Goal: Contribute content: Contribute content

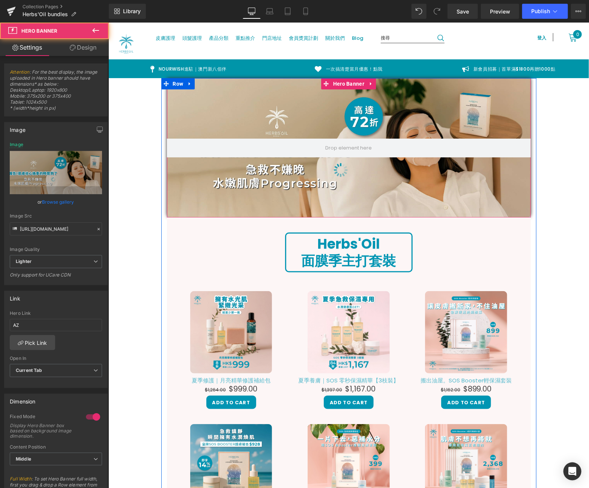
click at [389, 191] on div at bounding box center [349, 147] width 364 height 139
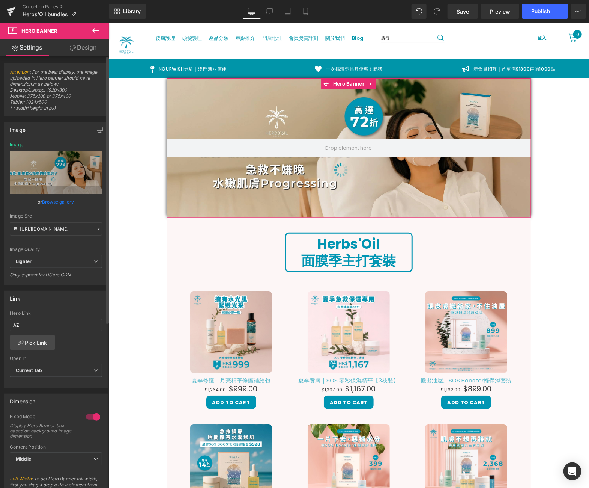
click at [68, 197] on link "Browse gallery" at bounding box center [58, 201] width 32 height 13
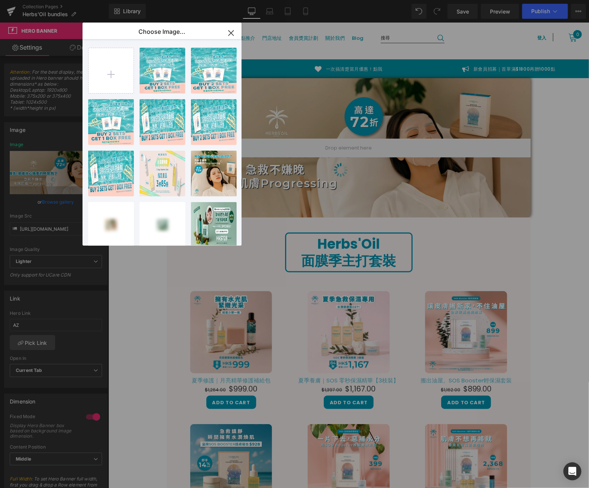
click at [104, 79] on input "file" at bounding box center [111, 70] width 45 height 45
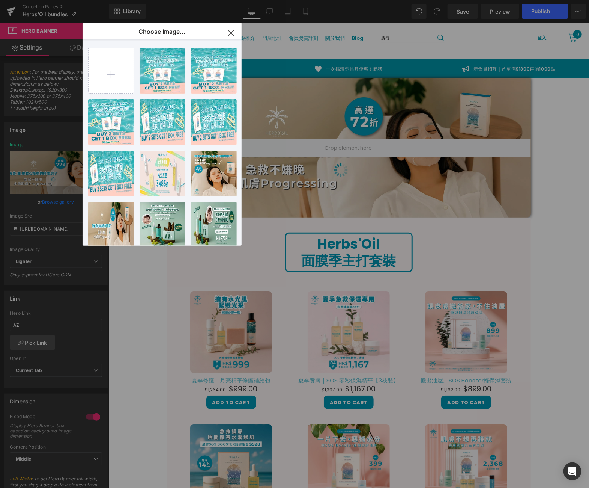
type input "C:\fakepath\[DATE] banner new size2-02.webp"
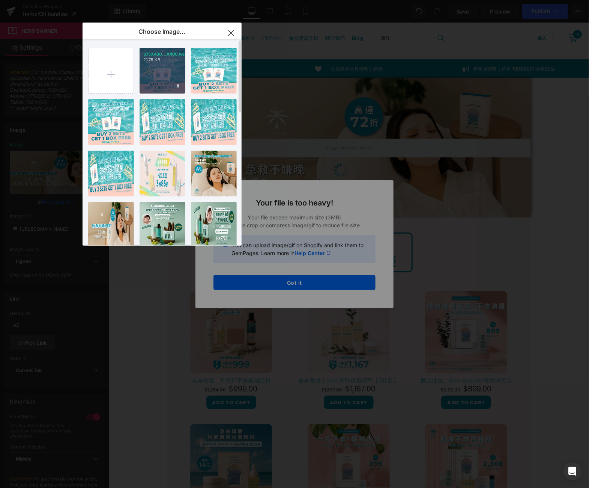
click at [89, 48] on input "file" at bounding box center [111, 70] width 45 height 45
click at [96, 79] on input "file" at bounding box center [111, 70] width 45 height 45
click at [84, 89] on div "375X400...X400.webp 21.75 KB Delete image? Yes No sos mas...feed.webp 23.31 KB …" at bounding box center [162, 142] width 159 height 206
click at [93, 84] on input "file" at bounding box center [111, 70] width 45 height 45
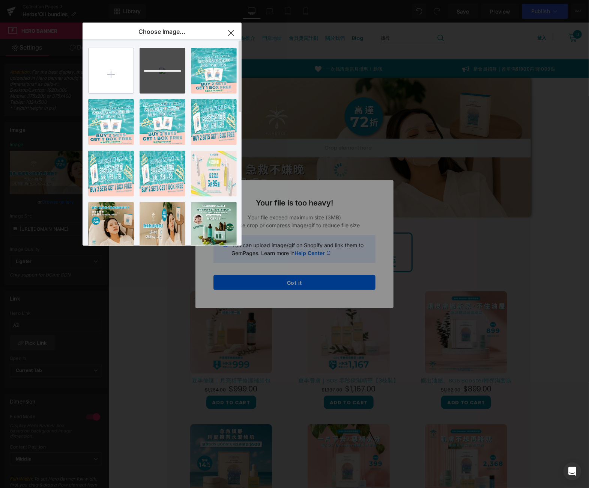
click at [96, 66] on input "file" at bounding box center [111, 70] width 45 height 45
type input "C:\fakepath\[DATE] post-12.webp"
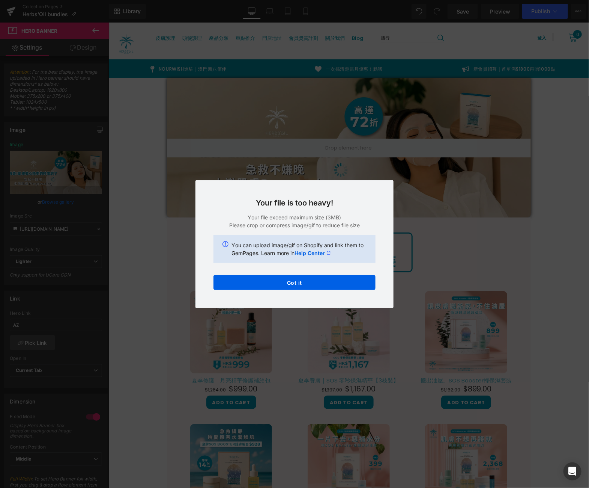
click at [332, 0] on div "Text Color Highlight Color #333333 Edit or remove link: Edit - Unlink - Cancel …" at bounding box center [294, 0] width 589 height 0
click at [331, 282] on button "Got it" at bounding box center [295, 282] width 162 height 15
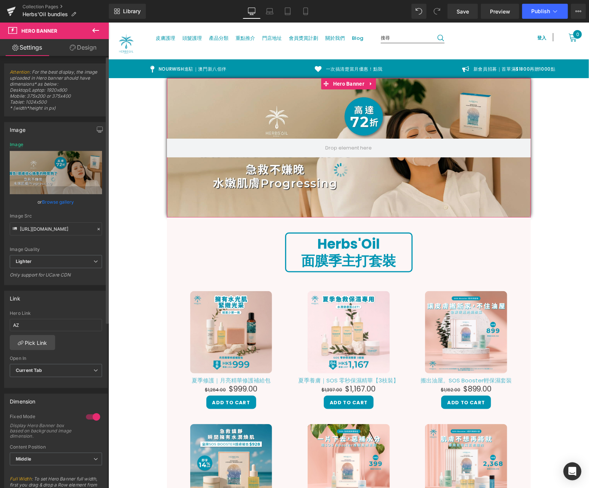
click at [51, 196] on link "Browse gallery" at bounding box center [58, 201] width 32 height 13
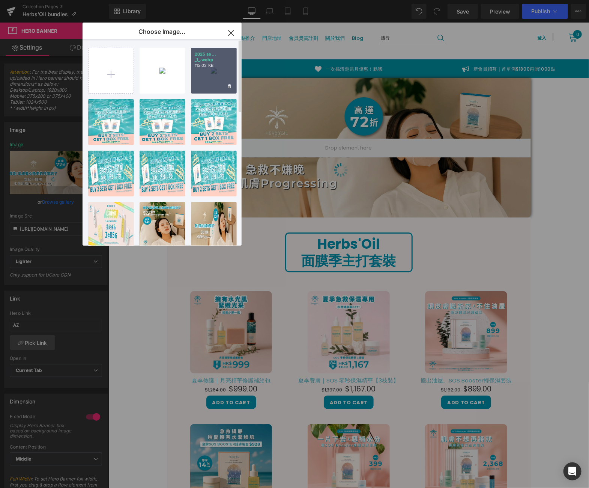
click at [211, 77] on div "2025 se... _1_.webp 115.02 KB" at bounding box center [214, 71] width 46 height 46
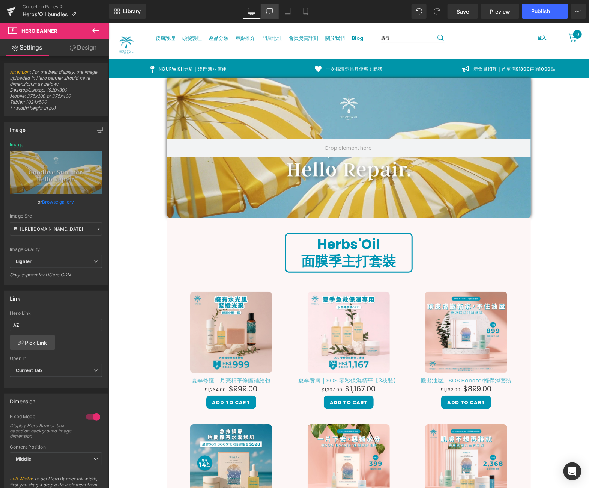
click at [274, 7] on link "Laptop" at bounding box center [270, 11] width 18 height 15
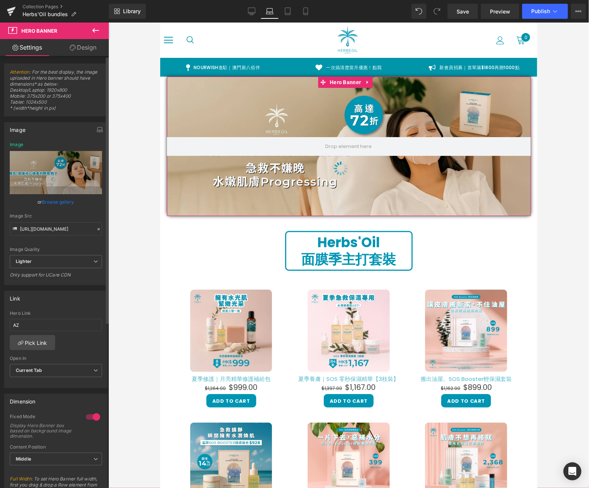
click at [61, 199] on link "Browse gallery" at bounding box center [58, 201] width 32 height 13
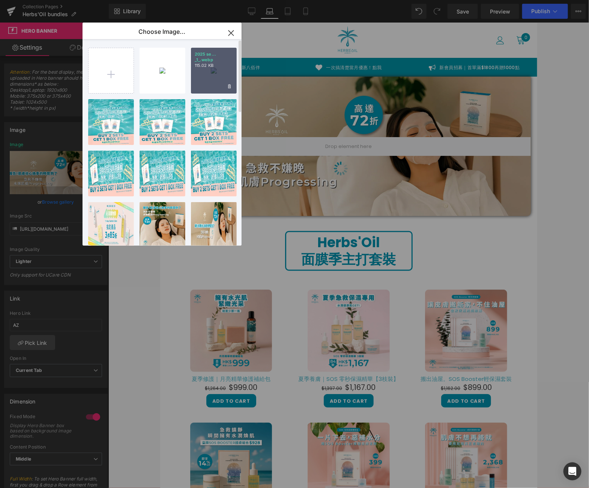
click at [205, 68] on p "115.02 KB" at bounding box center [214, 66] width 38 height 6
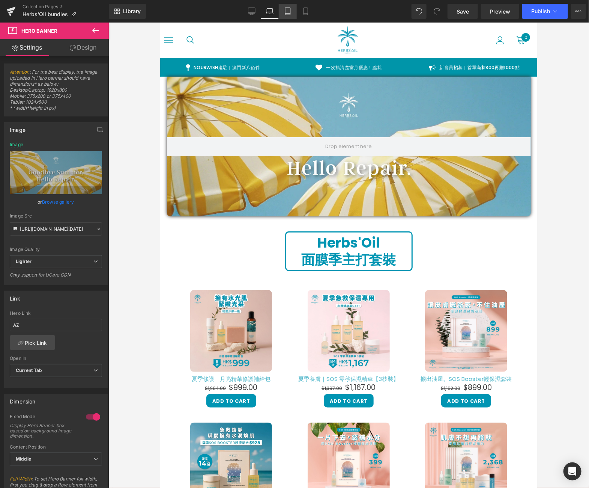
click at [286, 11] on icon at bounding box center [288, 12] width 8 height 8
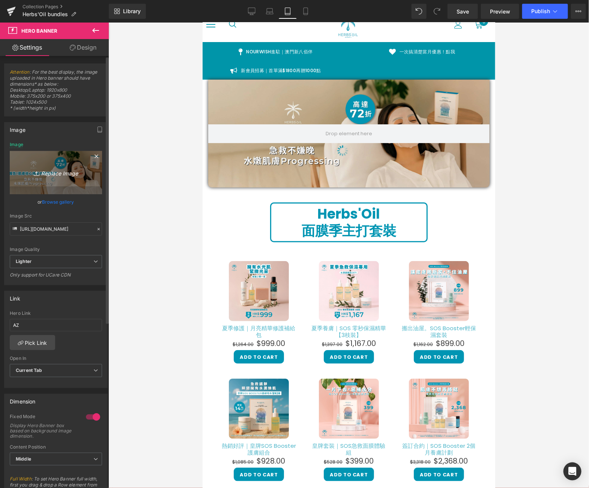
scroll to position [19, 0]
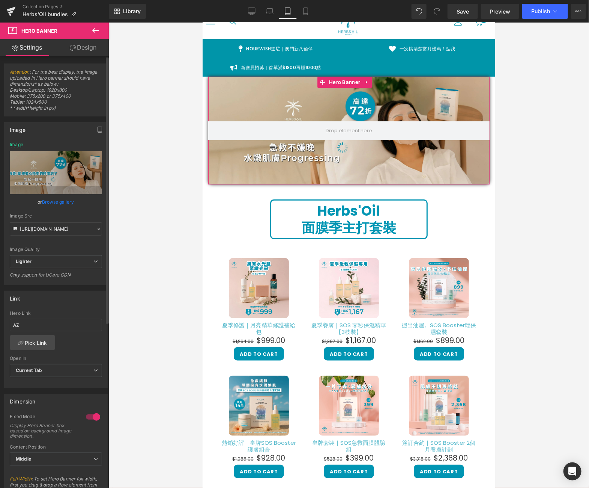
drag, startPoint x: 42, startPoint y: 205, endPoint x: 46, endPoint y: 203, distance: 4.9
click at [46, 203] on link "Browse gallery" at bounding box center [58, 201] width 32 height 13
click at [46, 0] on div "You are previewing how the will restyle your page. You can not edit Elements in…" at bounding box center [294, 0] width 589 height 0
click at [73, 201] on div "or Browse gallery" at bounding box center [56, 202] width 92 height 8
click at [62, 200] on link "Browse gallery" at bounding box center [58, 201] width 32 height 13
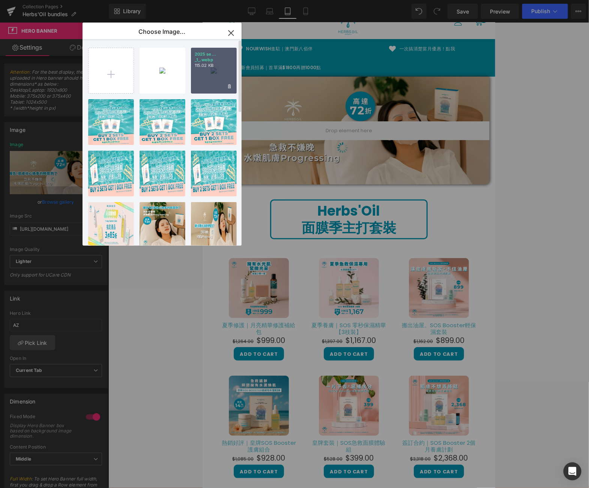
click at [230, 70] on div "2025 se... _1_.webp 115.02 KB" at bounding box center [214, 71] width 46 height 46
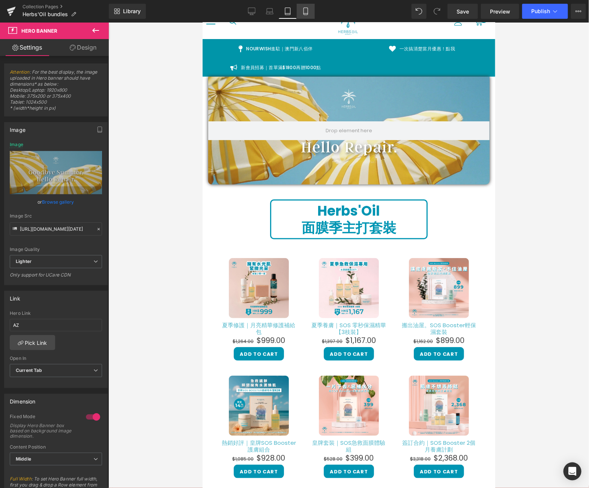
click at [306, 8] on icon at bounding box center [306, 12] width 8 height 8
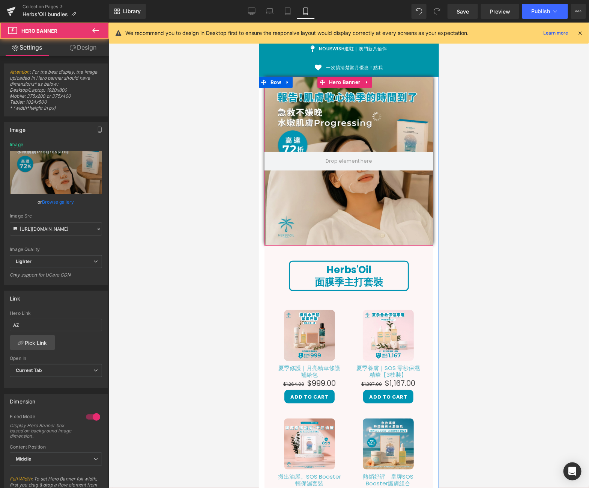
click at [303, 128] on div at bounding box center [348, 160] width 169 height 169
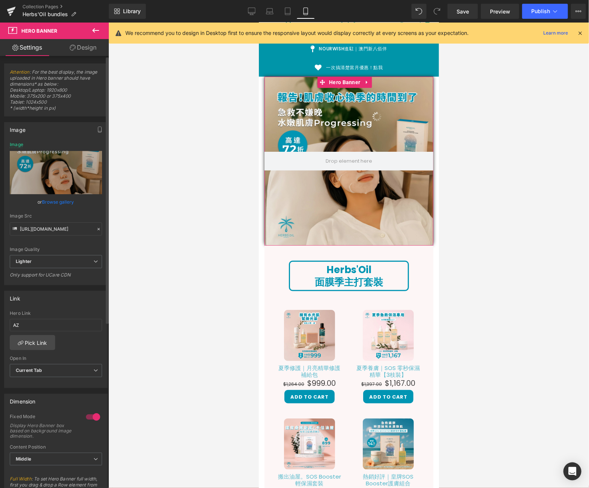
click at [46, 204] on link "Browse gallery" at bounding box center [58, 201] width 32 height 13
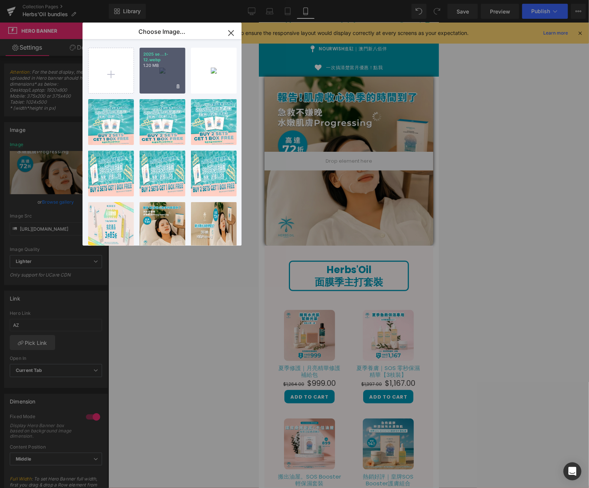
click at [152, 78] on div "2025 se...t-12.webp 1.20 MB" at bounding box center [163, 71] width 46 height 46
type input "[URL][DOMAIN_NAME][DATE]"
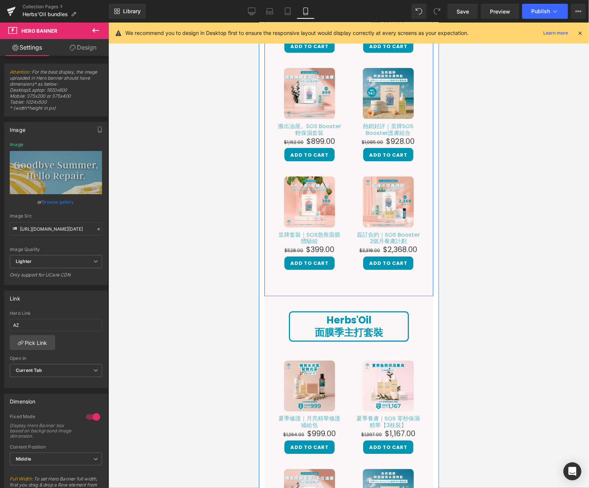
scroll to position [18, 0]
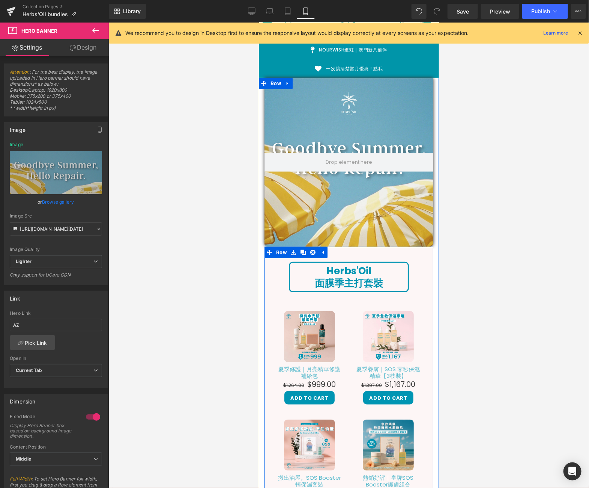
click at [358, 263] on div "Herbs'Oil 面膜季主打套裝 Heading" at bounding box center [349, 276] width 120 height 30
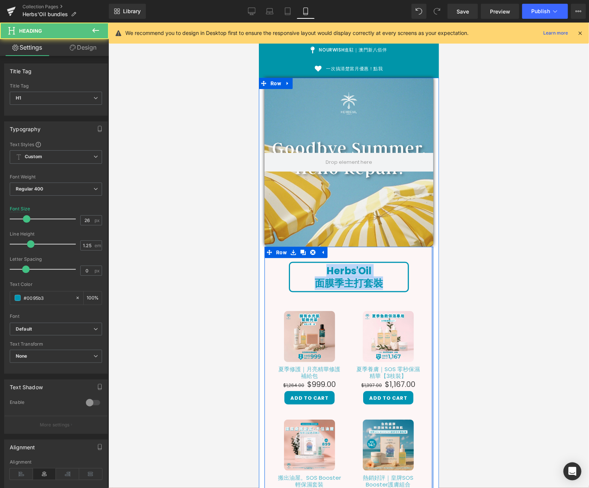
drag, startPoint x: 322, startPoint y: 258, endPoint x: 422, endPoint y: 289, distance: 105.4
click at [422, 289] on div "Herbs'Oil 面膜季主打套裝 Heading Sale Off (P) Image 夏季修護｜月亮精華修護補給包 (P) Title $1,264.00…" at bounding box center [348, 451] width 169 height 386
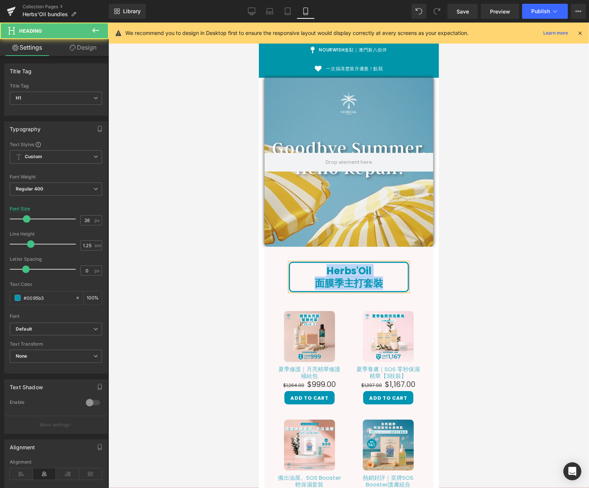
paste div
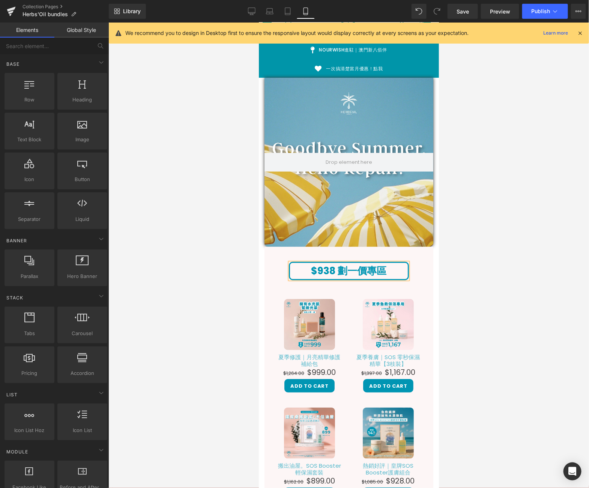
click at [463, 275] on div at bounding box center [348, 255] width 481 height 465
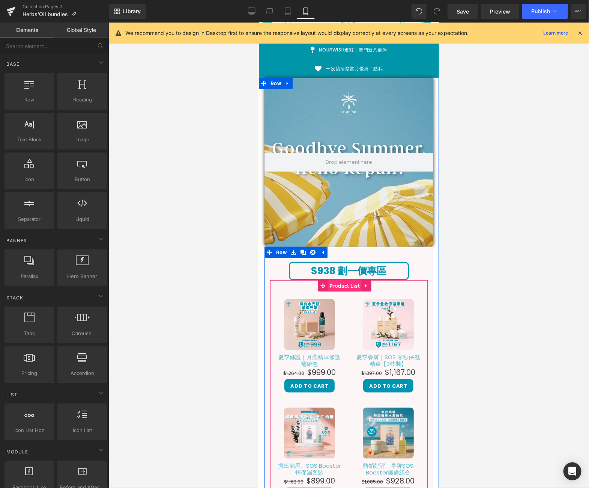
click at [340, 280] on span "Product List" at bounding box center [344, 285] width 34 height 11
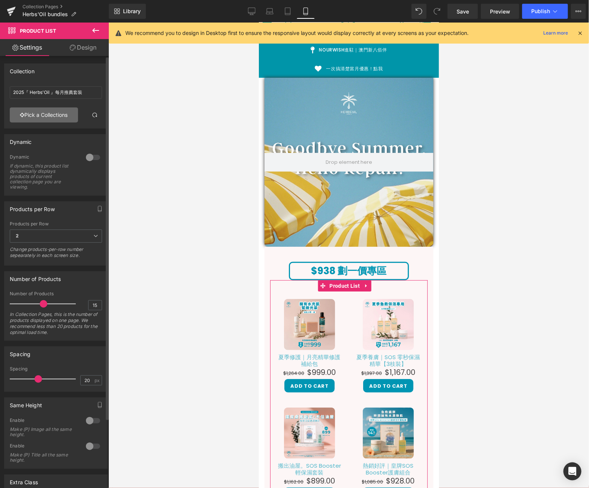
click at [36, 110] on link "Pick a Collections" at bounding box center [44, 114] width 68 height 15
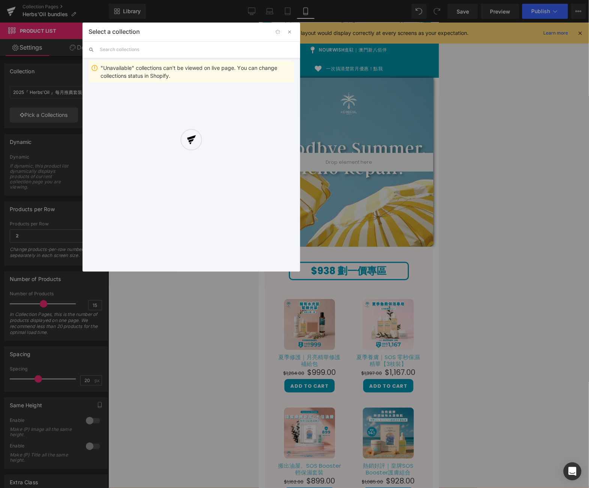
click at [193, 51] on div at bounding box center [192, 147] width 218 height 249
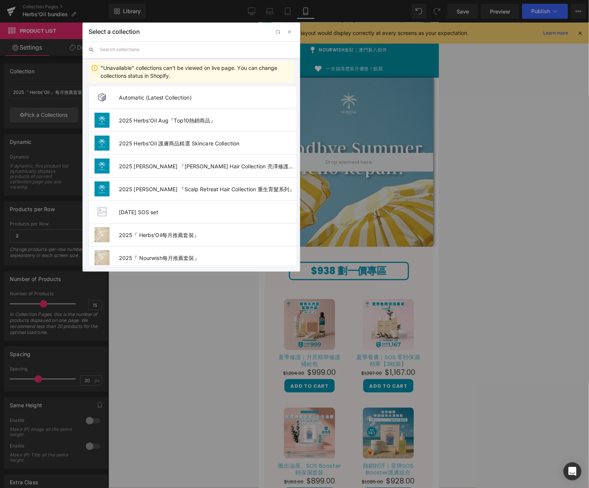
click at [176, 47] on input "text" at bounding box center [197, 49] width 194 height 17
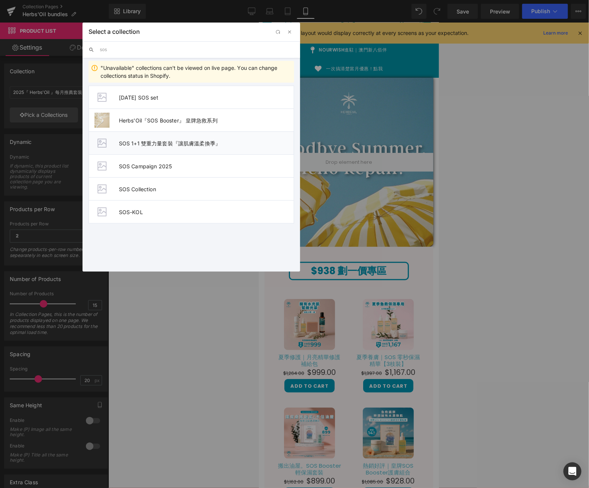
type input "sos"
drag, startPoint x: 251, startPoint y: 140, endPoint x: 252, endPoint y: 119, distance: 20.6
click at [252, 141] on span "SOS 1+1 雙重力量套裝『讓肌膚溫柔換季』" at bounding box center [206, 143] width 175 height 6
type input "SOS 1+1 雙重力量套裝『讓肌膚溫柔換季』"
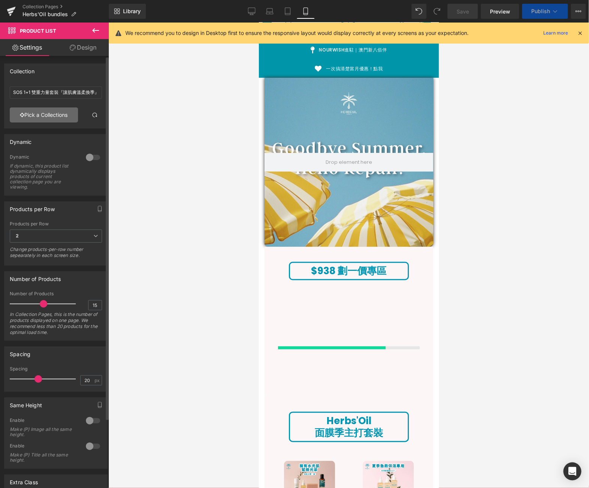
click at [51, 116] on link "Pick a Collections" at bounding box center [44, 114] width 68 height 15
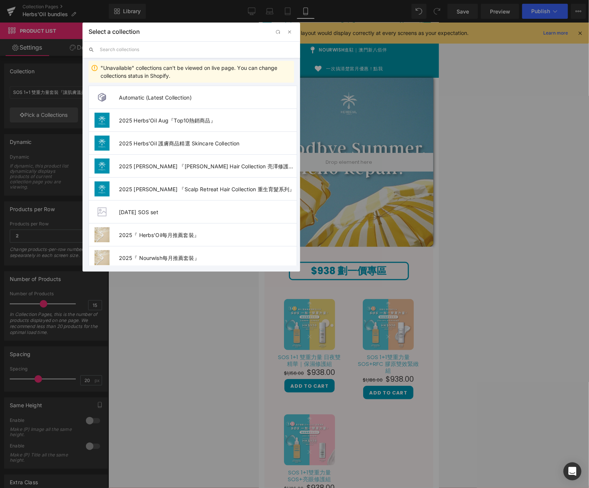
click at [202, 53] on input "text" at bounding box center [197, 49] width 194 height 17
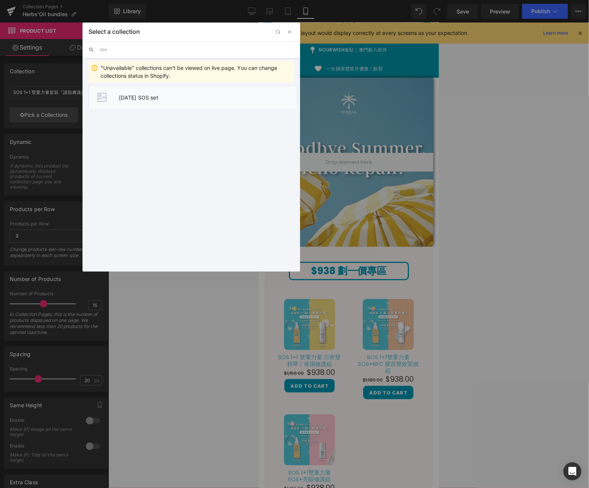
type input "sos"
click at [129, 103] on li "[DATE] SOS set" at bounding box center [193, 97] width 209 height 23
type input "[DATE] SOS set"
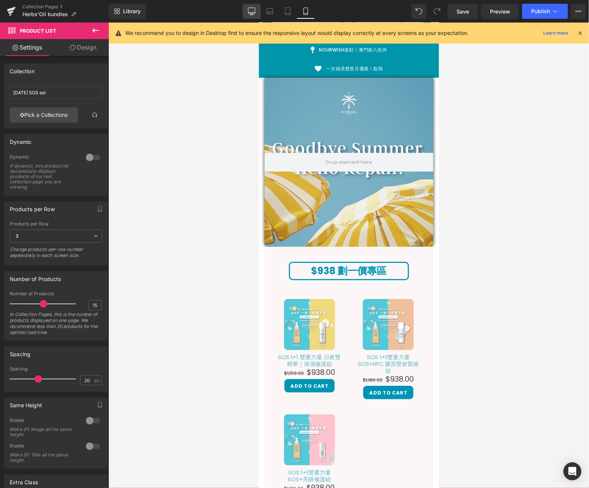
click at [249, 17] on link "Desktop" at bounding box center [252, 11] width 18 height 15
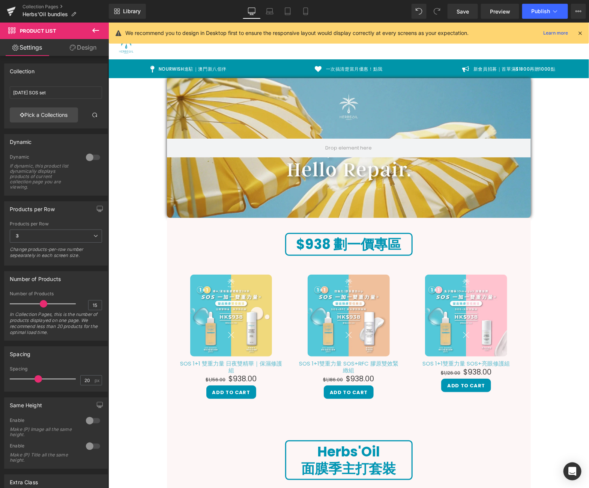
click at [98, 33] on icon at bounding box center [95, 30] width 9 height 9
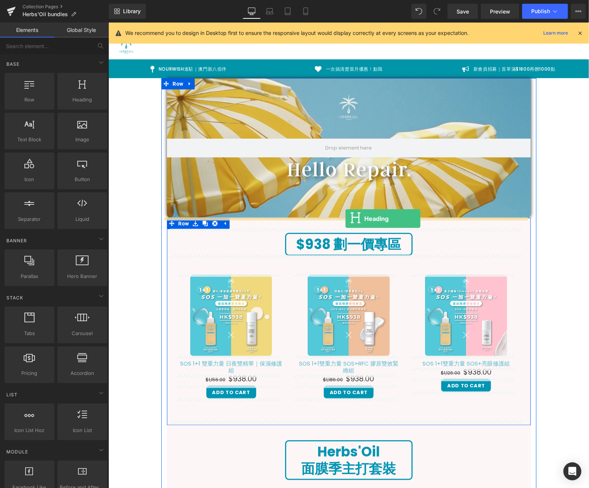
drag, startPoint x: 186, startPoint y: 117, endPoint x: 345, endPoint y: 218, distance: 188.7
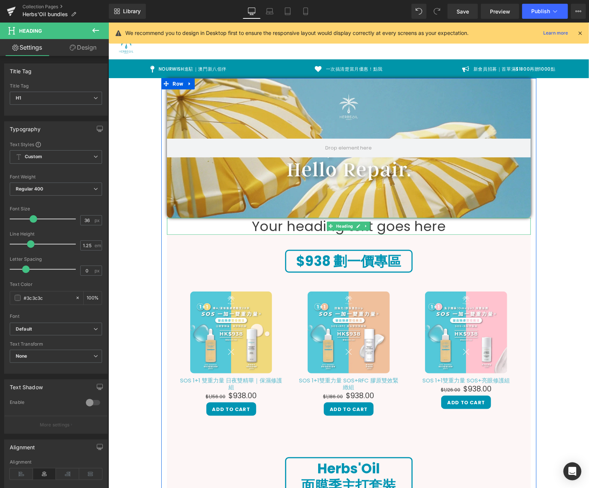
click at [355, 230] on link at bounding box center [359, 225] width 8 height 9
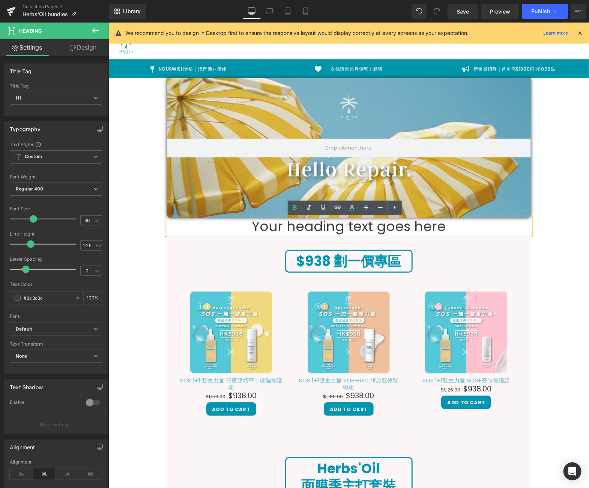
click at [355, 230] on link at bounding box center [359, 225] width 8 height 9
click at [512, 229] on h1 "Your heading text goes here" at bounding box center [349, 225] width 364 height 17
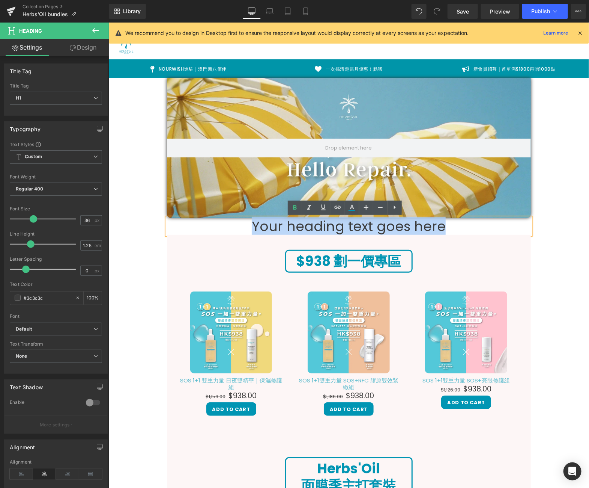
click at [512, 229] on h1 "Your heading text goes here" at bounding box center [349, 225] width 364 height 17
paste div
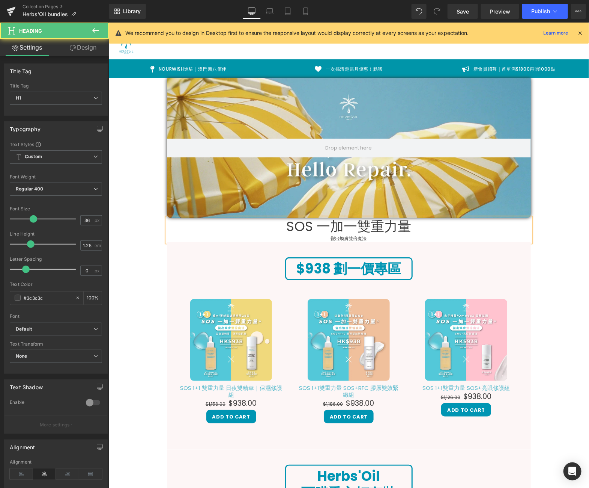
click at [275, 233] on h1 "SOS 一加一雙重力量" at bounding box center [349, 225] width 364 height 17
click at [275, 236] on div "變出煥膚雙倍魔法" at bounding box center [349, 238] width 364 height 8
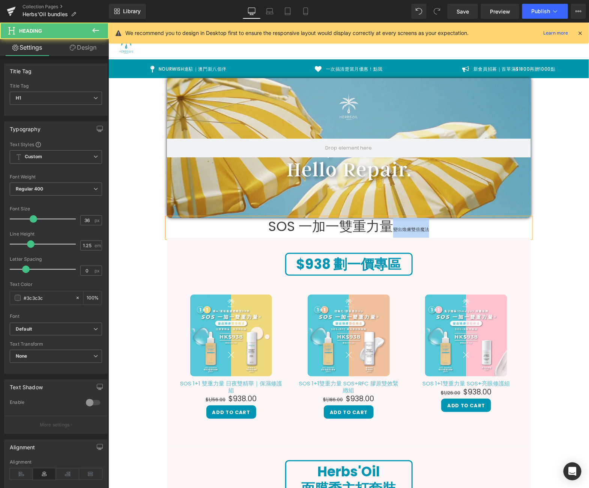
drag, startPoint x: 436, startPoint y: 226, endPoint x: 384, endPoint y: 226, distance: 51.8
click at [384, 226] on h1 "SOS 一加一雙重力量 變出煥膚雙倍魔法" at bounding box center [349, 227] width 364 height 20
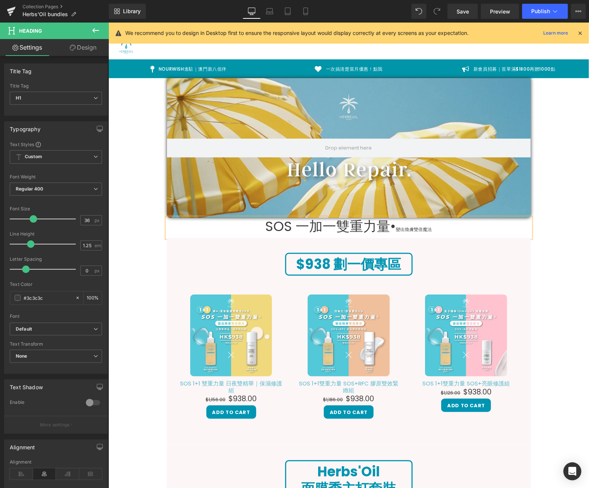
click at [380, 228] on h1 "SOS 一加一雙重力量• 變出煥膚雙倍魔法" at bounding box center [349, 227] width 364 height 20
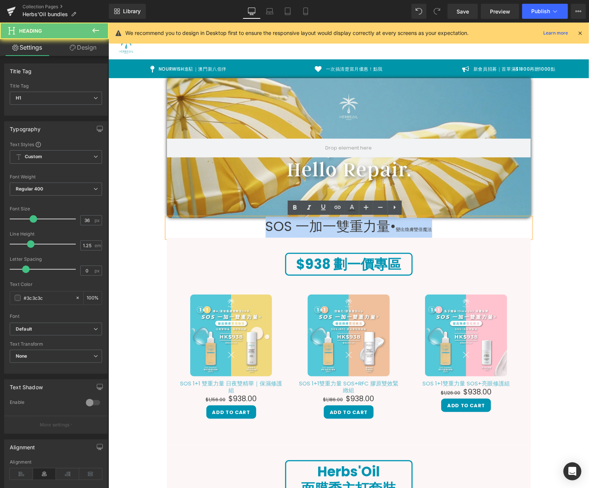
click at [380, 228] on h1 "SOS 一加一雙重力量• 變出煥膚雙倍魔法" at bounding box center [349, 227] width 364 height 20
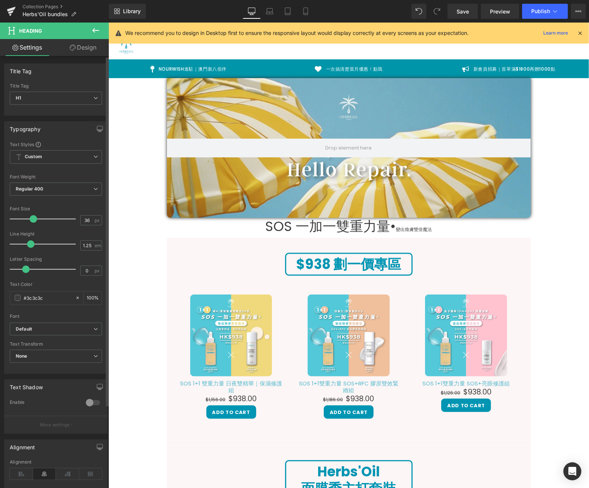
click at [34, 217] on span at bounding box center [34, 219] width 8 height 8
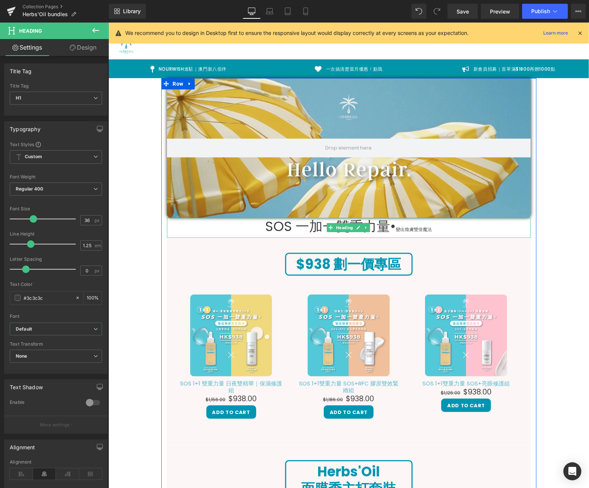
click at [456, 228] on h1 "SOS 一加一雙重力量• 變出煥膚雙倍魔法" at bounding box center [349, 227] width 364 height 20
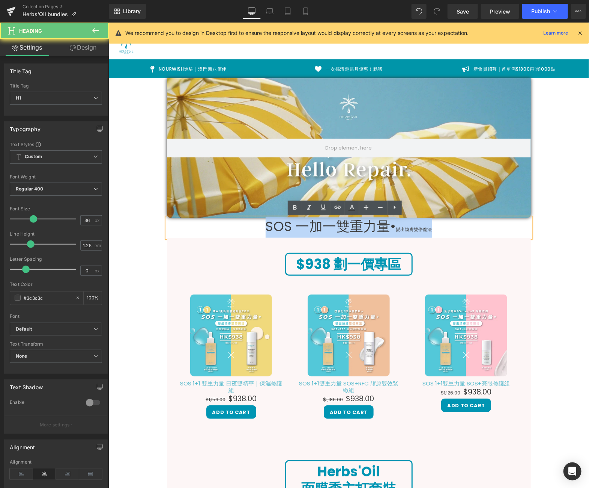
click at [456, 228] on h1 "SOS 一加一雙重力量• 變出煥膚雙倍魔法" at bounding box center [349, 227] width 364 height 20
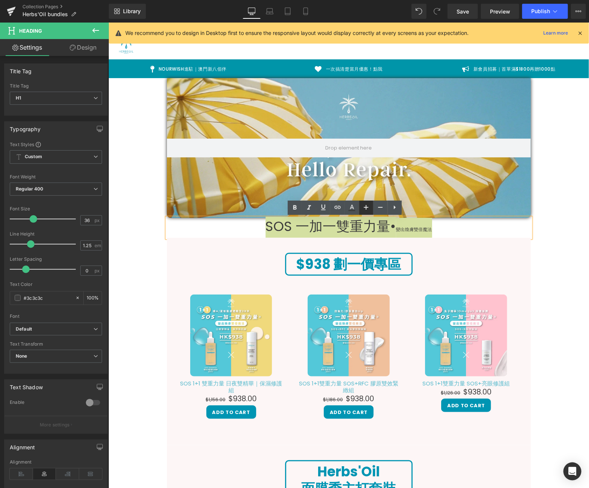
click at [363, 208] on icon at bounding box center [366, 207] width 9 height 9
type input "38"
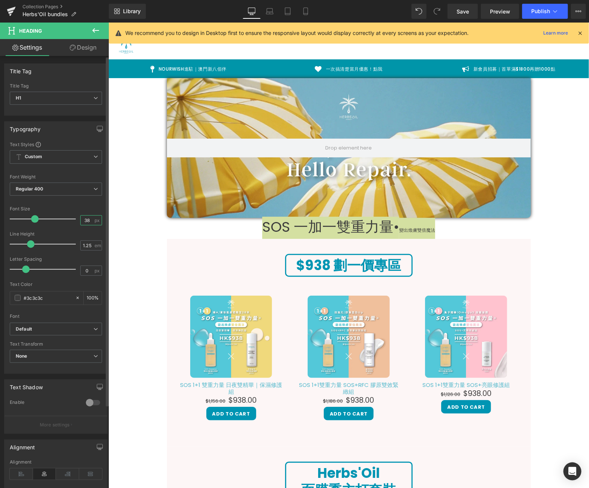
click at [89, 217] on input "38" at bounding box center [87, 219] width 13 height 9
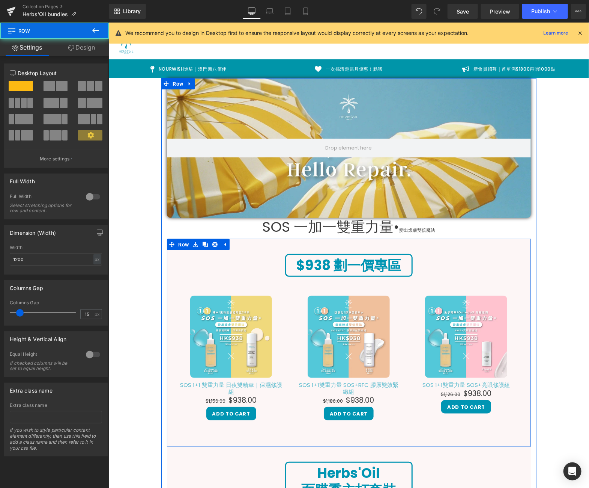
click at [236, 239] on div "$938 劃一價專區 Heading Sale Off (P) Image SOS 1+1 雙重力量 日夜雙精華｜保濕修護組 (P) Title $1,156…" at bounding box center [349, 342] width 364 height 208
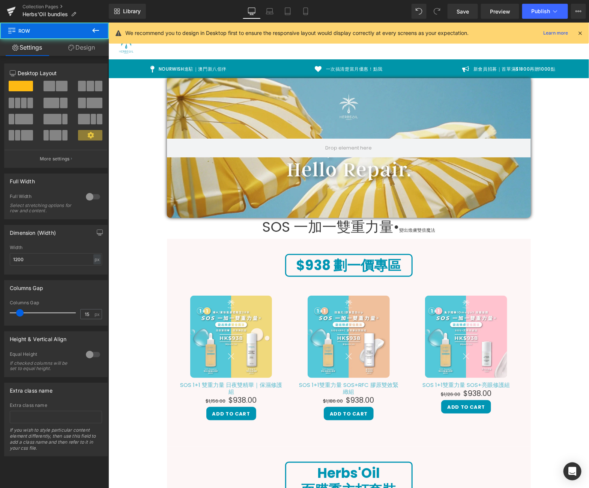
click at [257, 229] on h1 "SOS 一加一雙重力量• 變出煥膚雙倍魔法" at bounding box center [349, 227] width 364 height 21
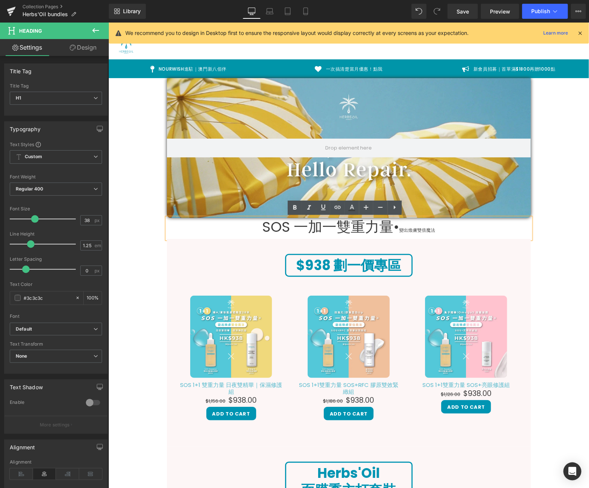
click at [266, 228] on h1 "SOS 一加一雙重力量• 變出煥膚雙倍魔法" at bounding box center [349, 227] width 364 height 21
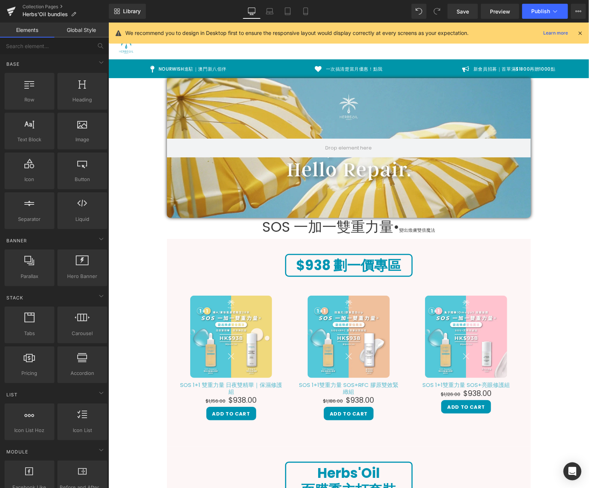
click at [411, 229] on span "變出煥膚雙倍魔法" at bounding box center [417, 229] width 36 height 6
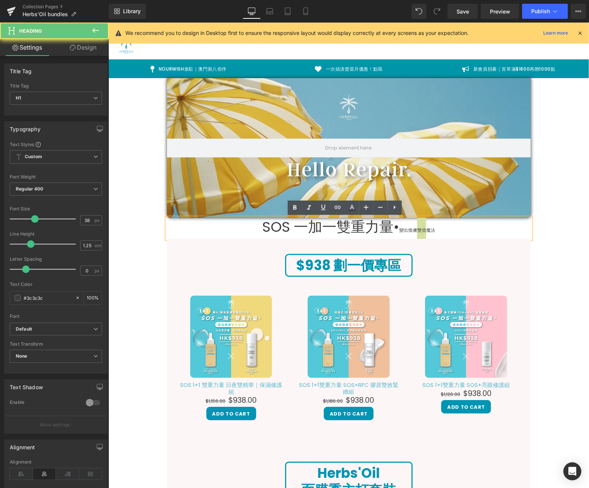
click at [411, 229] on span "變出煥膚雙倍魔法" at bounding box center [417, 229] width 36 height 6
click at [440, 228] on h1 "SOS 一加一雙重力量• 變出煥膚雙倍魔法" at bounding box center [349, 227] width 364 height 21
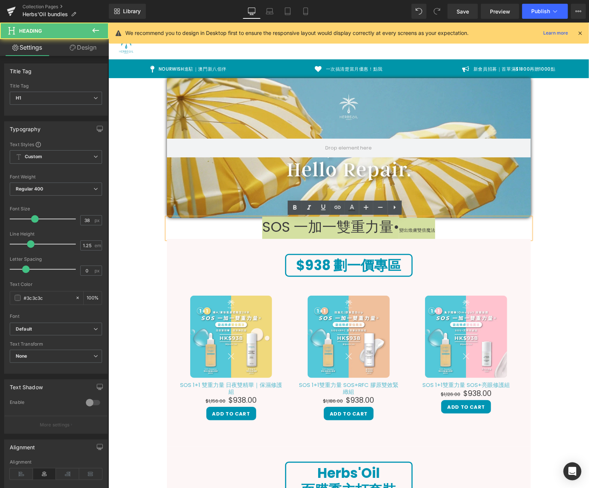
click at [440, 228] on h1 "SOS 一加一雙重力量• 變出煥膚雙倍魔法" at bounding box center [349, 227] width 364 height 21
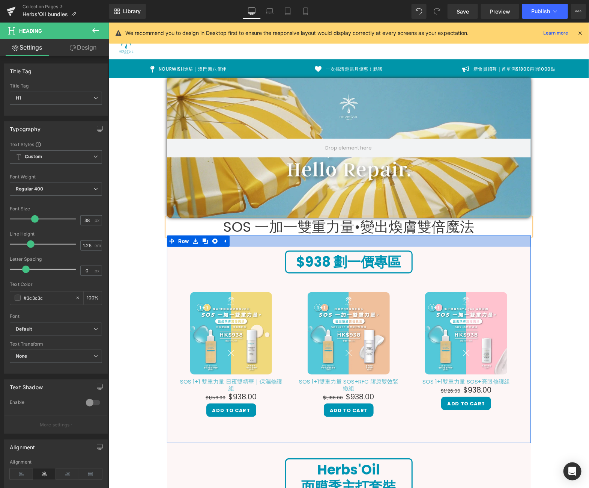
click at [420, 231] on h1 "SOS 一加一雙重力量•變出煥膚雙倍魔法" at bounding box center [349, 226] width 364 height 18
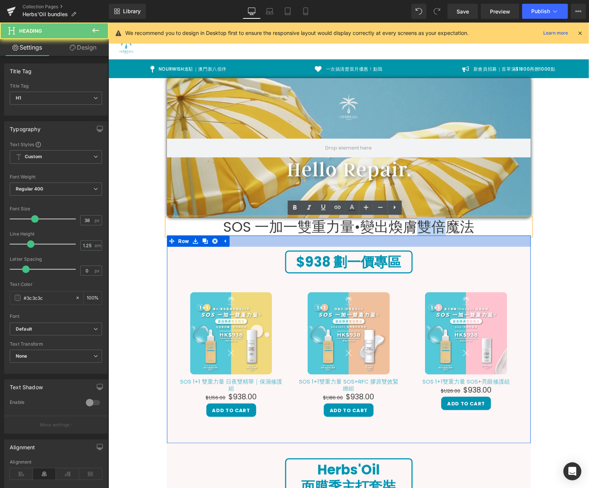
click at [420, 231] on h1 "SOS 一加一雙重力量•變出煥膚雙倍魔法" at bounding box center [349, 226] width 364 height 18
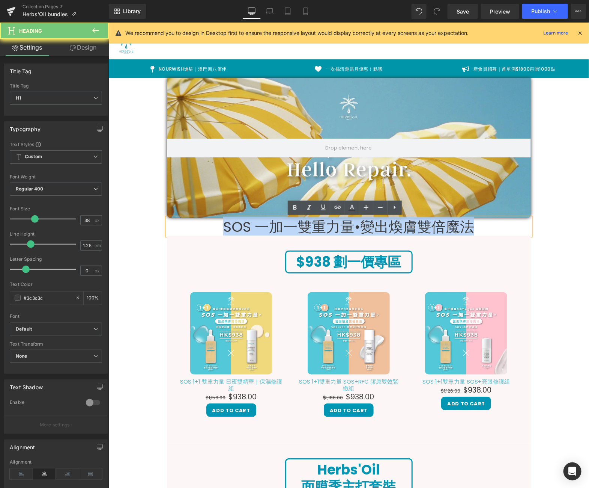
click at [420, 231] on h1 "SOS 一加一雙重力量•變出煥膚雙倍魔法" at bounding box center [349, 226] width 364 height 18
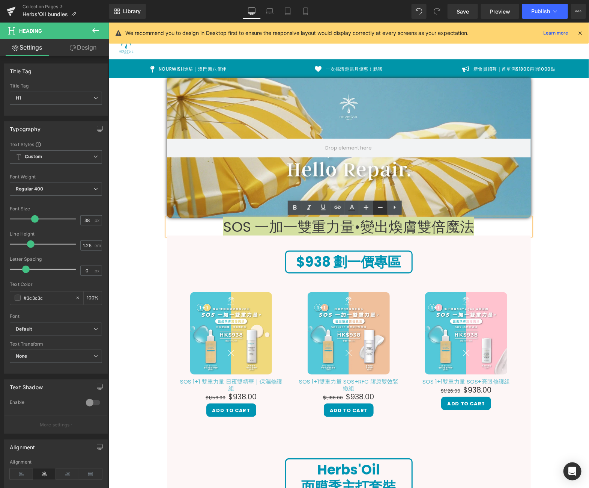
click at [376, 202] on link at bounding box center [381, 207] width 14 height 14
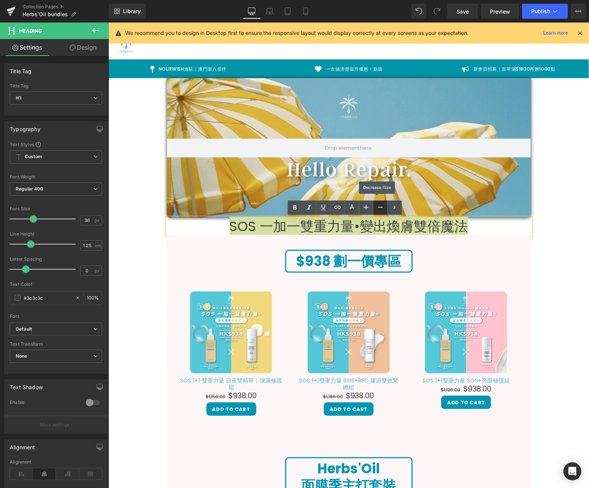
click at [376, 202] on link at bounding box center [381, 207] width 14 height 14
type input "34"
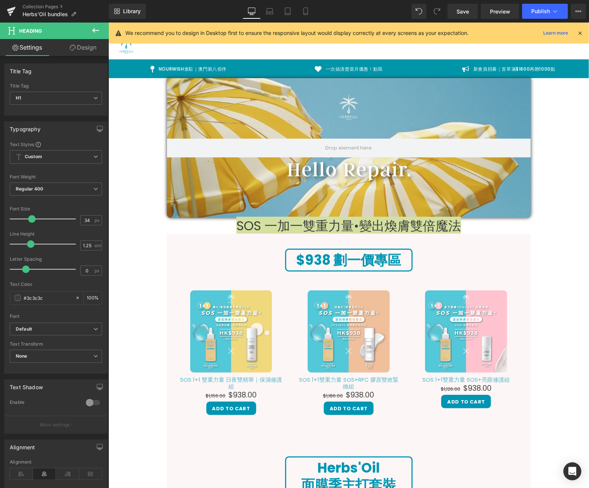
click at [97, 46] on link "Design" at bounding box center [83, 47] width 54 height 17
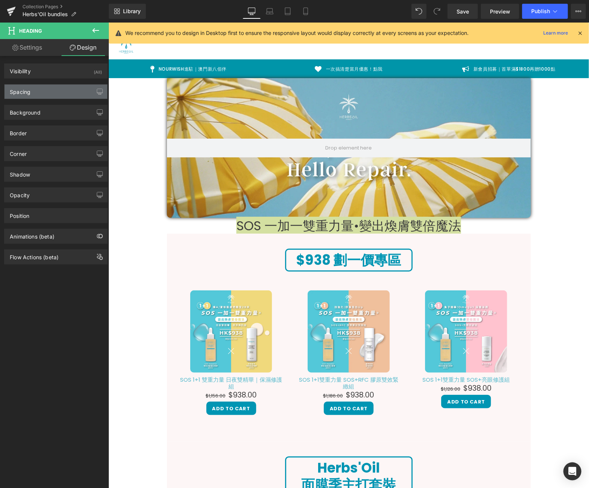
click at [38, 94] on div "Spacing" at bounding box center [56, 91] width 103 height 14
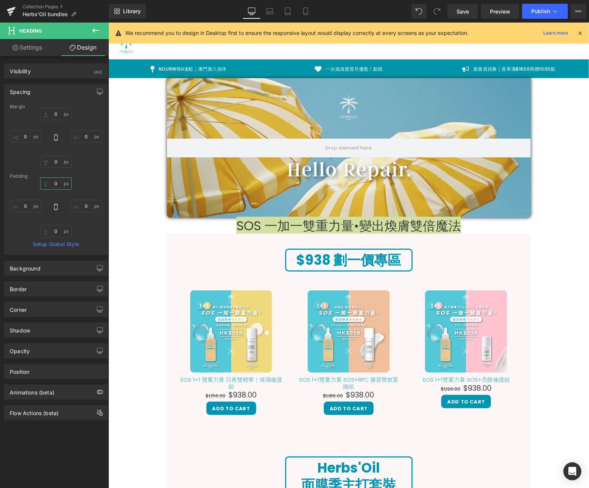
click at [52, 185] on input "0" at bounding box center [56, 183] width 32 height 12
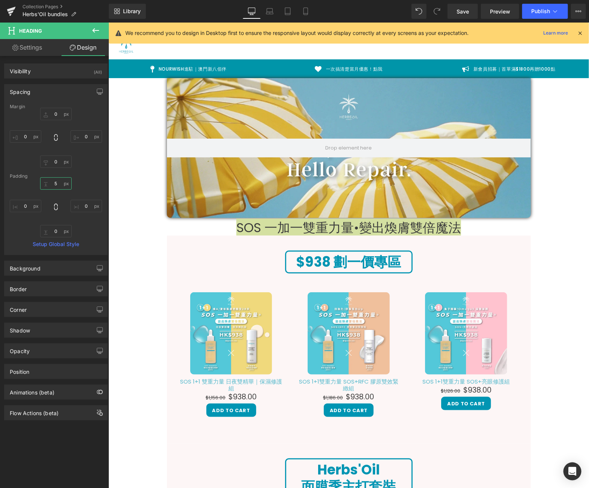
click at [52, 185] on input "5" at bounding box center [56, 183] width 32 height 12
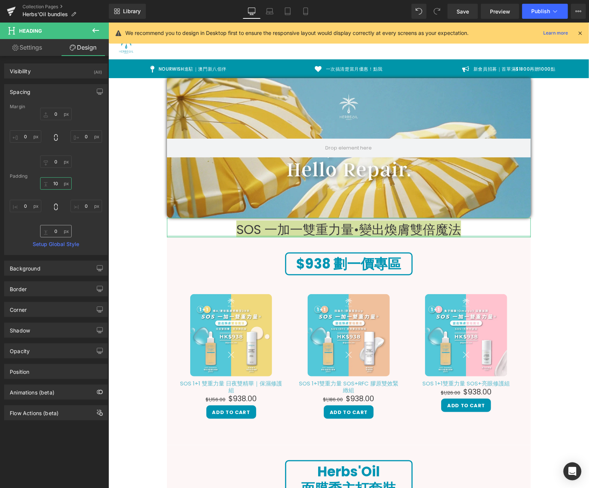
type input "10"
click at [50, 232] on input "0" at bounding box center [56, 231] width 32 height 12
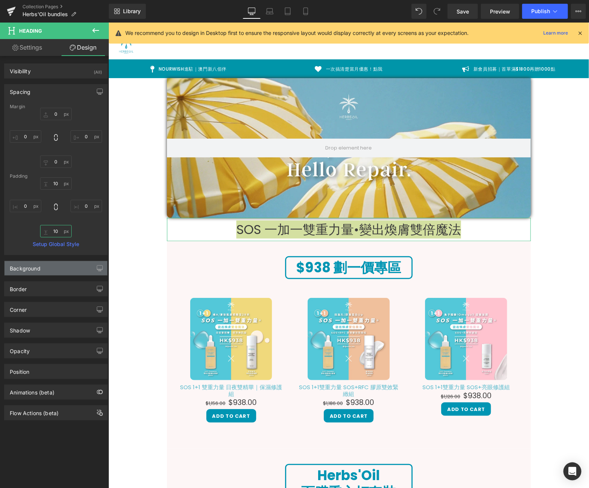
type input "10"
click at [55, 267] on div "Background" at bounding box center [56, 268] width 103 height 14
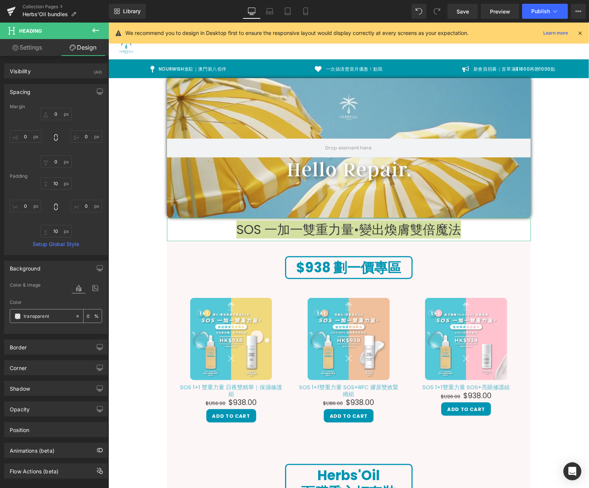
click at [37, 314] on input "transparent" at bounding box center [48, 316] width 48 height 8
click at [38, 314] on input "transparent" at bounding box center [48, 316] width 48 height 8
type input "009"
type input "100"
type input "0095"
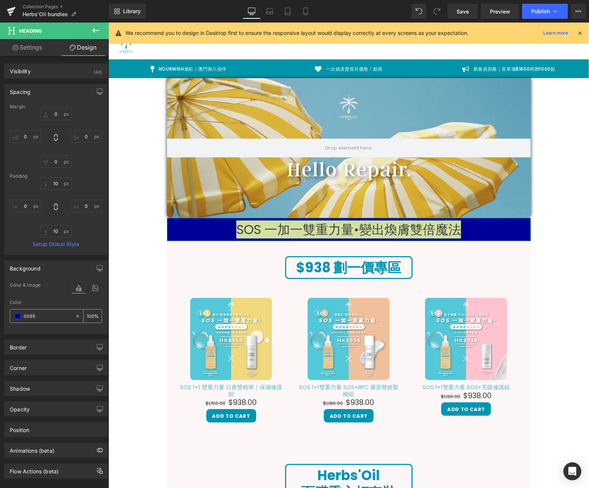
type input "33"
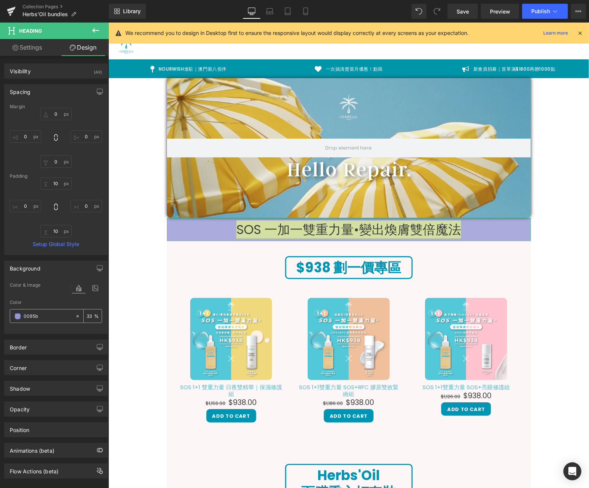
type input "0095b3"
type input "100"
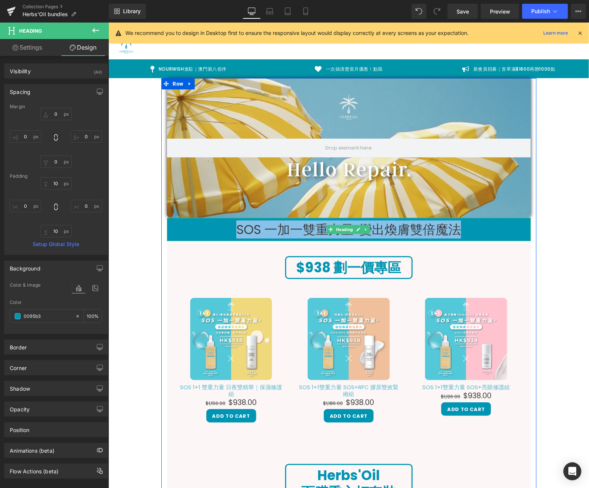
click at [307, 230] on h1 "SOS 一加一雙重力量•變出煥膚雙倍魔法" at bounding box center [349, 229] width 364 height 16
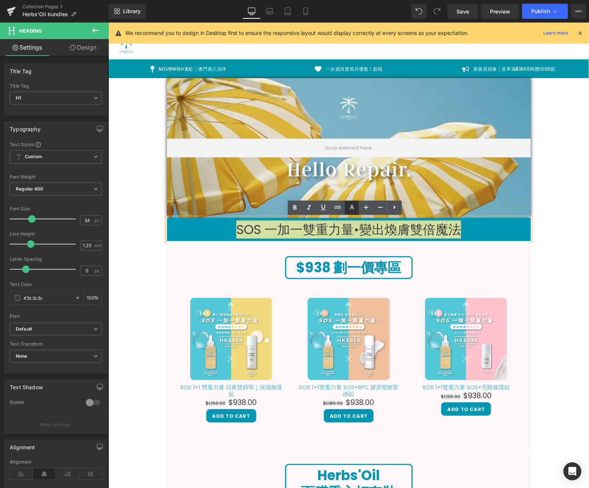
click at [354, 212] on link at bounding box center [352, 207] width 14 height 14
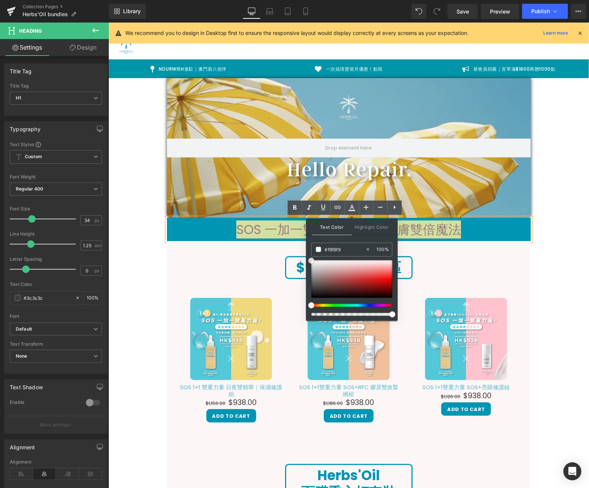
type input "#ffffff"
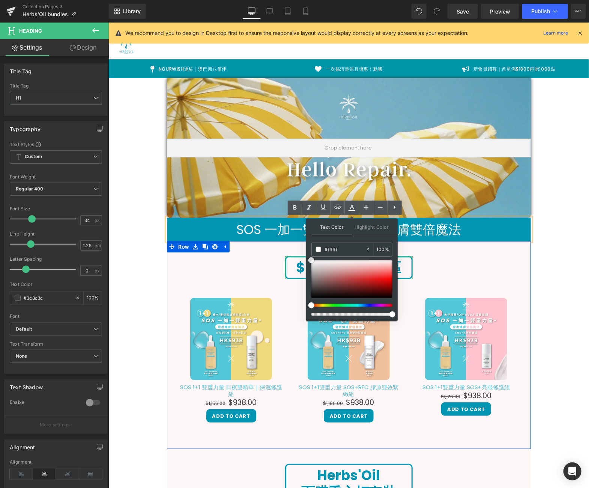
drag, startPoint x: 428, startPoint y: 299, endPoint x: 298, endPoint y: 248, distance: 140.4
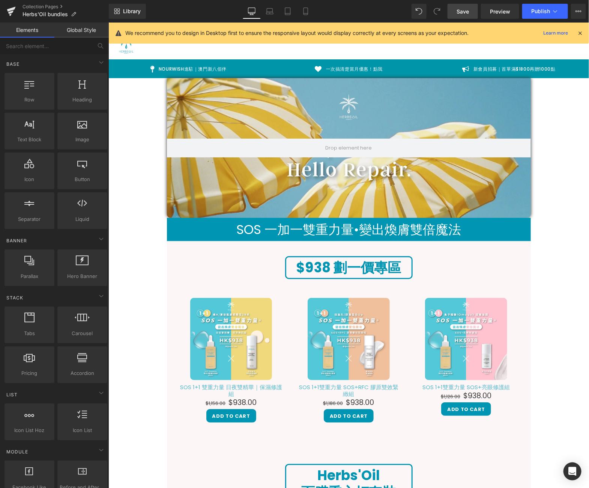
click at [471, 11] on link "Save" at bounding box center [463, 11] width 30 height 15
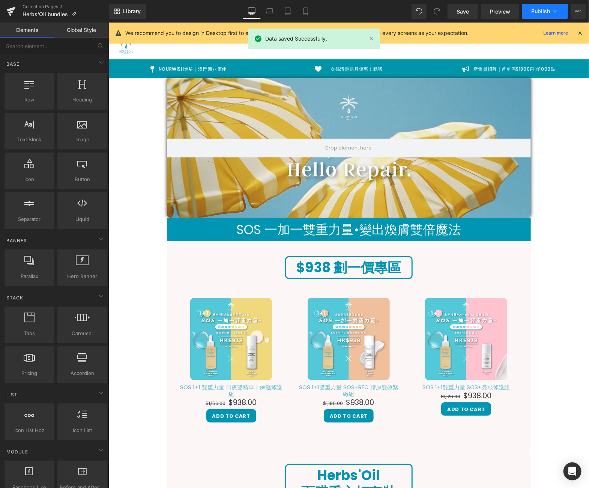
click at [554, 11] on icon at bounding box center [556, 11] width 4 height 2
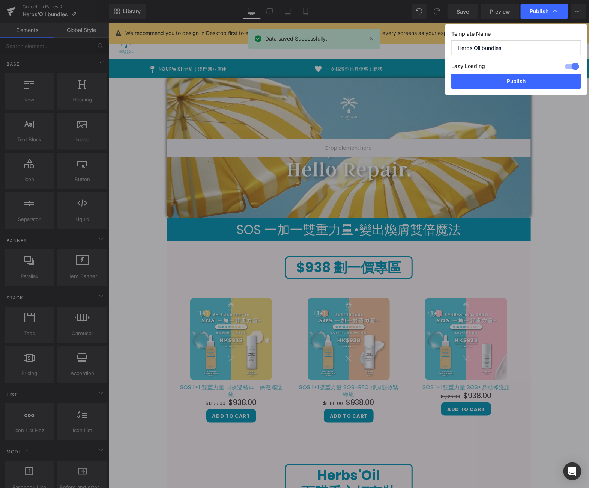
click at [494, 69] on div "Lazy Loading Build Upgrade plan to unlock" at bounding box center [517, 67] width 130 height 12
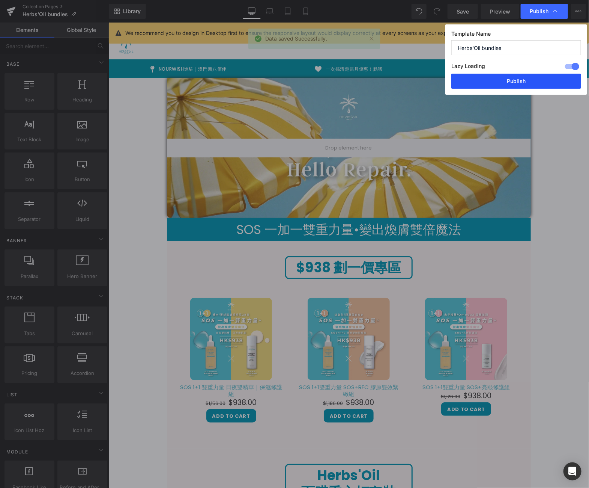
click at [494, 75] on button "Publish" at bounding box center [517, 81] width 130 height 15
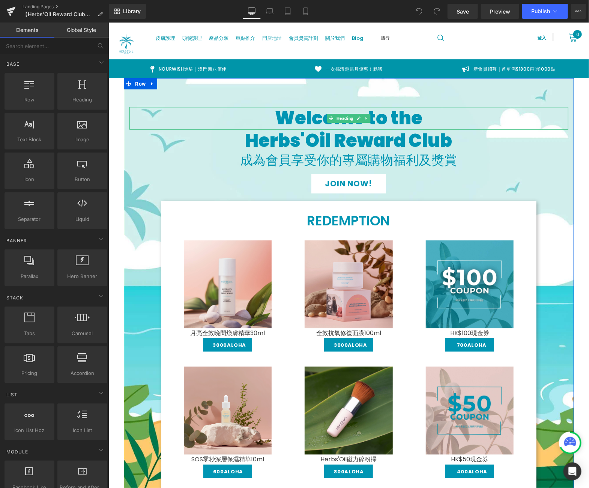
scroll to position [65, 0]
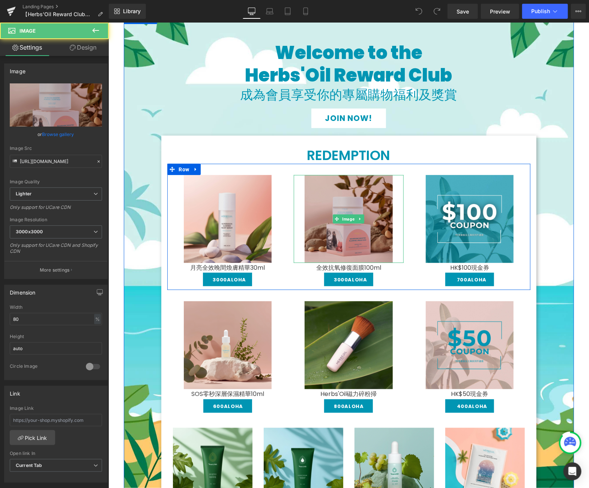
click at [364, 199] on img at bounding box center [348, 219] width 88 height 88
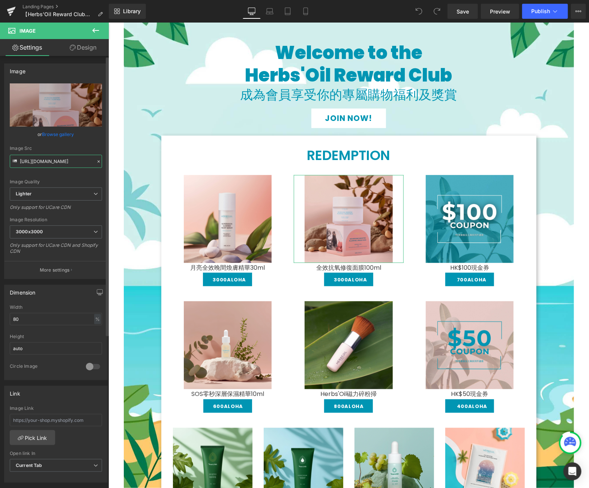
click at [63, 163] on input "https://ucarecdn.com/c3bf80d8-a477-42f5-a680-8091bc7b2a6b/-/format/auto/-/previ…" at bounding box center [56, 161] width 92 height 13
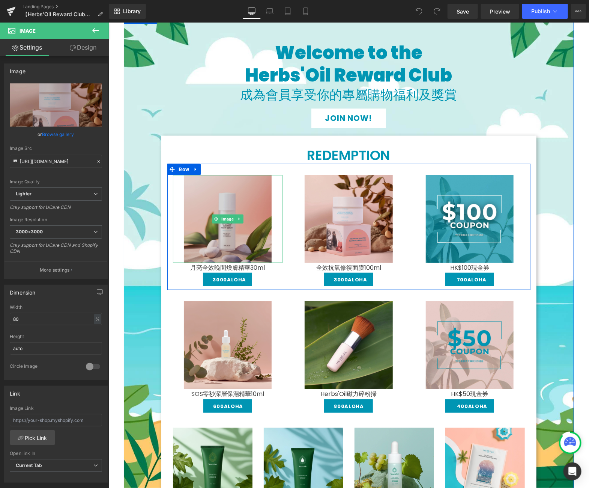
click at [213, 187] on img at bounding box center [228, 219] width 88 height 88
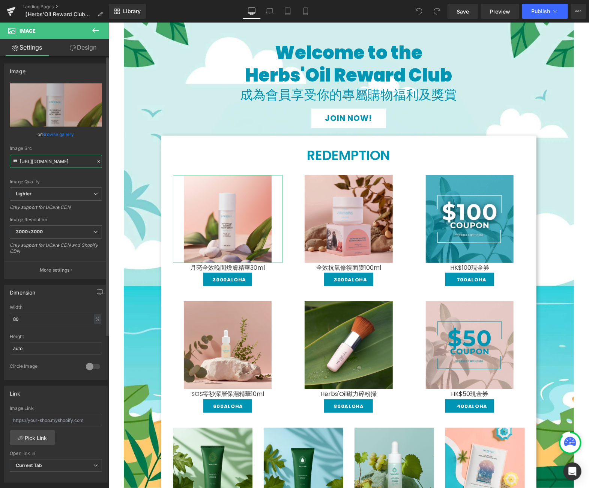
click at [42, 164] on input "https://ucarecdn.com/128b6400-15e8-42b9-931a-4f1c02b29afc/-/format/auto/-/previ…" at bounding box center [56, 161] width 92 height 13
paste input "c3bf80d8-a477-42f5-a680-8091bc7b2a6b/-/format/auto/-/preview/3000x3000/-/qualit…"
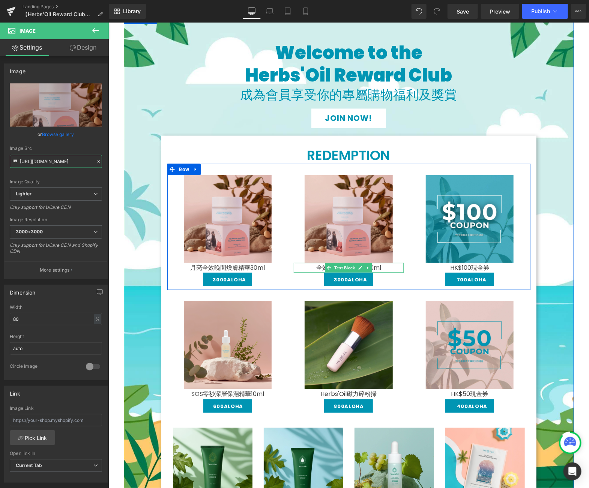
type input "https://ucarecdn.com/c3bf80d8-a477-42f5-a680-8091bc7b2a6b/-/format/auto/-/previ…"
click at [364, 268] on link at bounding box center [368, 267] width 8 height 9
click at [108, 22] on icon at bounding box center [108, 22] width 0 height 0
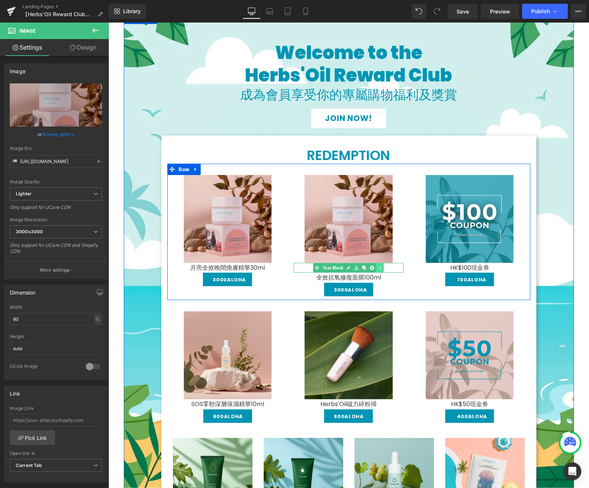
click at [362, 268] on icon at bounding box center [364, 267] width 4 height 5
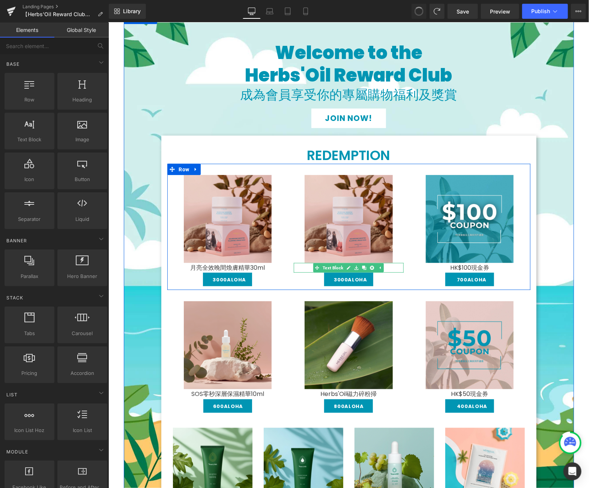
click at [393, 268] on p "全效抗氧修復面膜100ml" at bounding box center [349, 267] width 110 height 10
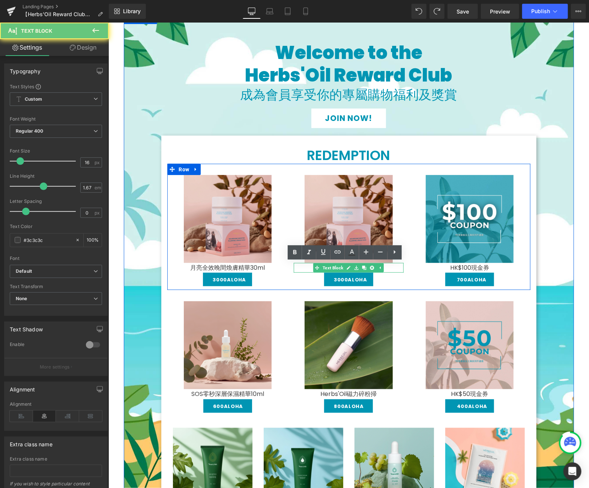
click at [393, 268] on p "全效抗氧修復面膜100ml" at bounding box center [349, 267] width 110 height 10
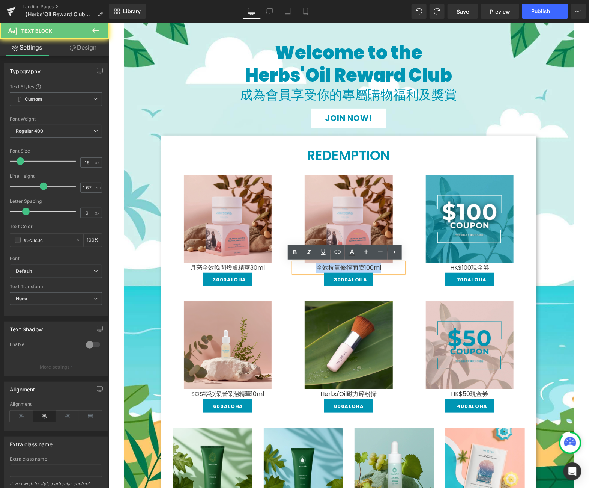
click at [393, 268] on p "全效抗氧修復面膜100ml" at bounding box center [349, 267] width 110 height 10
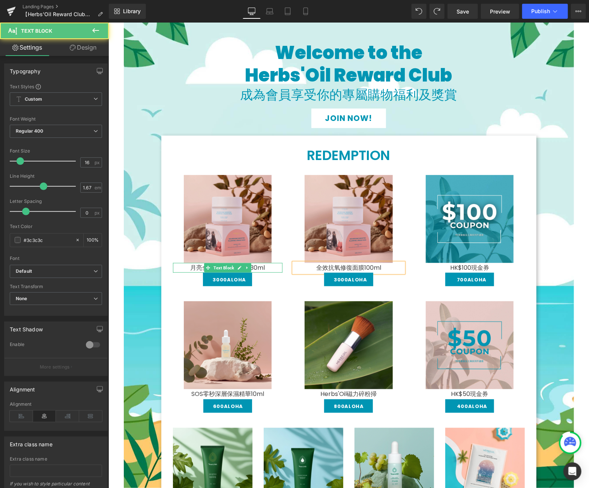
click at [187, 269] on p "月亮全效晚間煥膚精華30ml" at bounding box center [228, 267] width 110 height 10
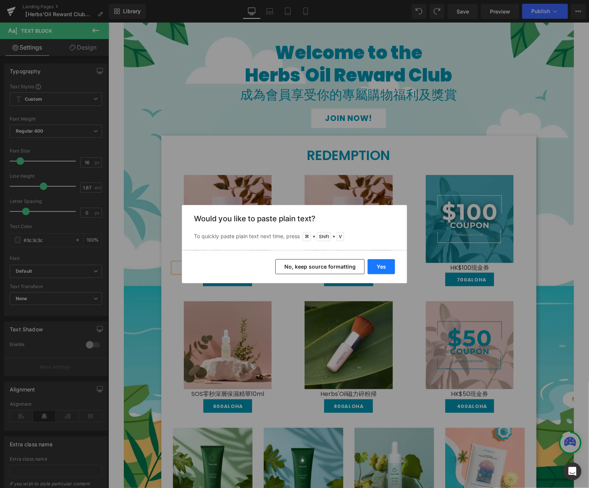
drag, startPoint x: 372, startPoint y: 264, endPoint x: 376, endPoint y: 264, distance: 4.1
click at [376, 264] on button "Yes" at bounding box center [381, 266] width 27 height 15
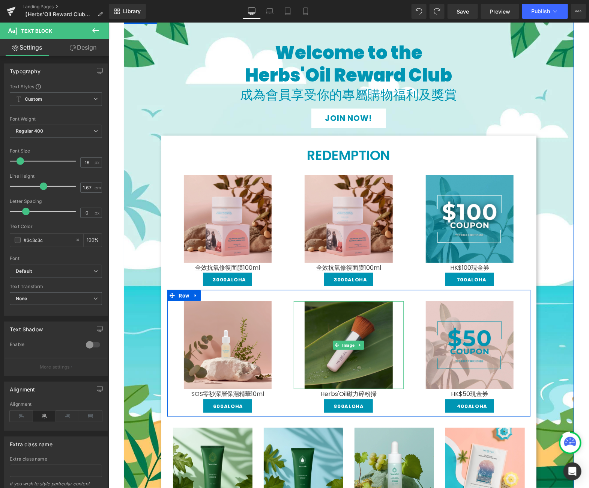
click at [352, 323] on img at bounding box center [348, 345] width 88 height 88
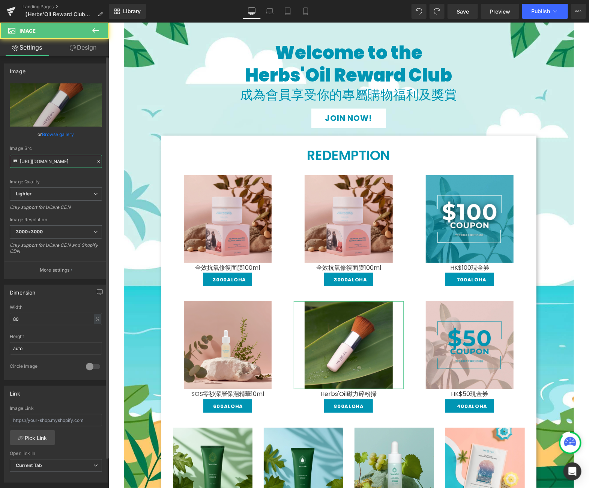
click at [47, 164] on input "https://ucarecdn.com/ed3e12c0-de2a-47fc-8a1a-d5918b413a18/-/format/auto/-/previ…" at bounding box center [56, 161] width 92 height 13
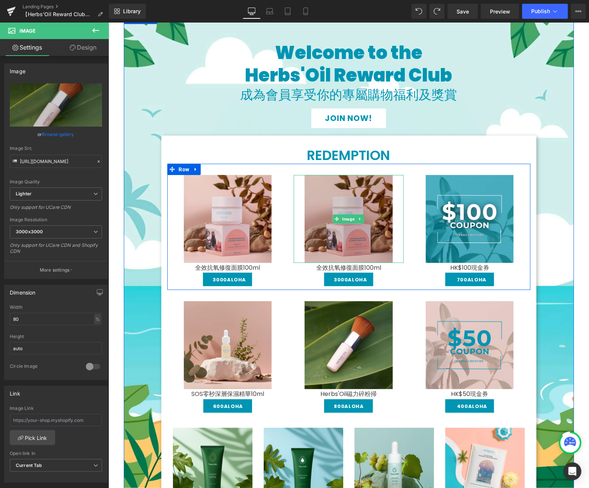
click at [356, 239] on img at bounding box center [348, 219] width 88 height 88
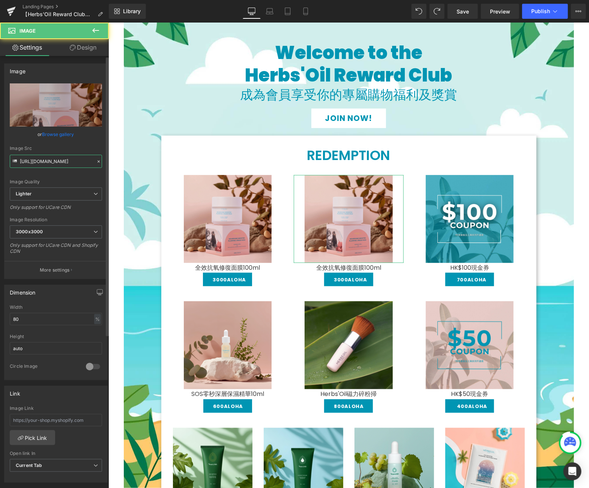
click at [65, 155] on input "https://ucarecdn.com/c3bf80d8-a477-42f5-a680-8091bc7b2a6b/-/format/auto/-/previ…" at bounding box center [56, 161] width 92 height 13
paste input "ed3e12c0-de2a-47fc-8a1a-d5918b413a18/-/format/auto/-/preview/3000x3000/-/qualit…"
type input "https://ucarecdn.com/ed3e12c0-de2a-47fc-8a1a-d5918b413a18/-/format/auto/-/previ…"
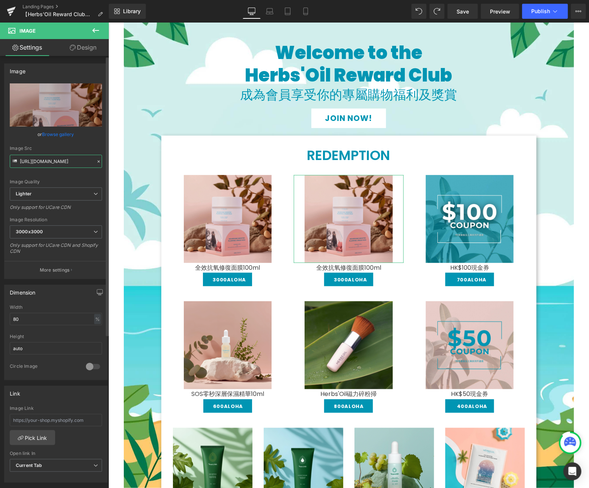
scroll to position [0, 202]
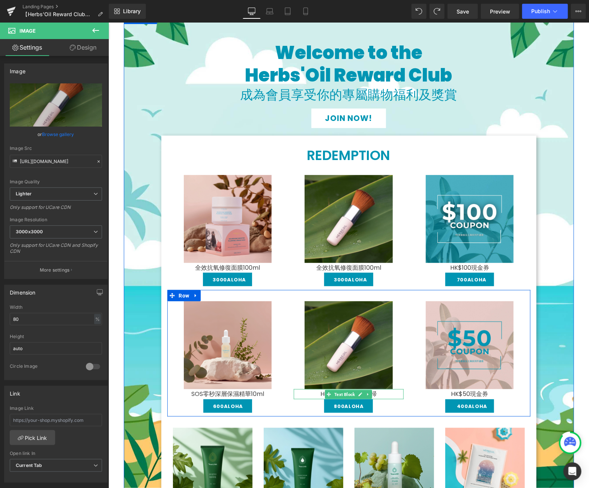
click at [374, 393] on p "Herbs'Oil磁力碎粉掃" at bounding box center [349, 394] width 110 height 10
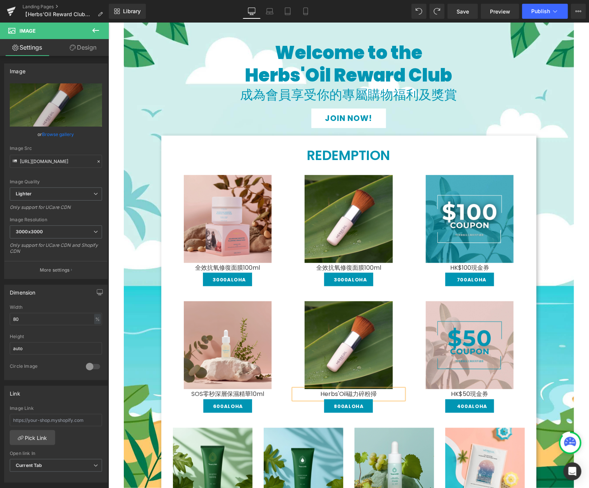
click at [374, 393] on p "Herbs'Oil磁力碎粉掃" at bounding box center [349, 394] width 110 height 10
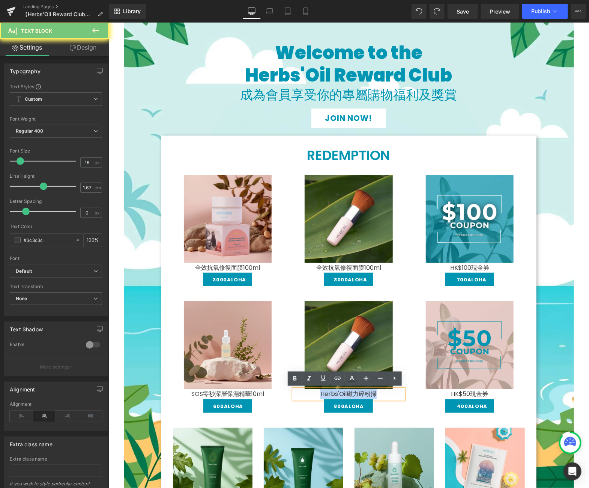
click at [374, 393] on p "Herbs'Oil磁力碎粉掃" at bounding box center [349, 394] width 110 height 10
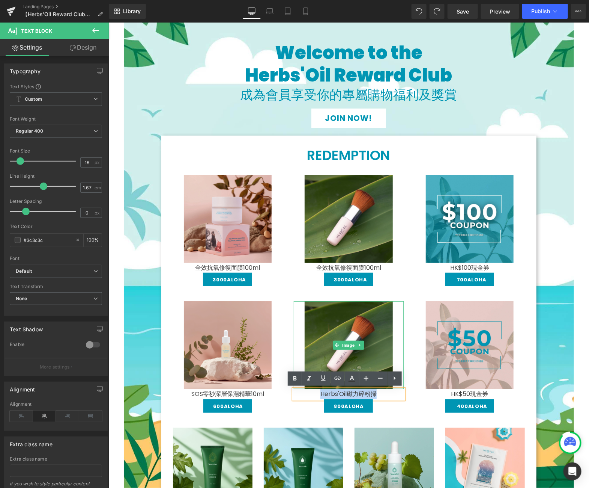
copy p "Herbs'Oil磁力碎粉掃"
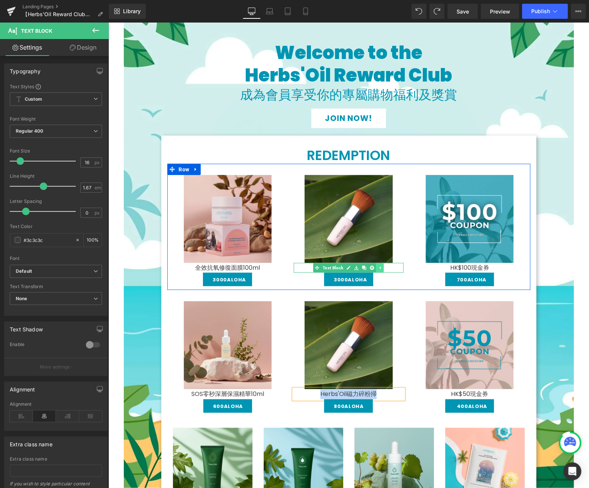
click at [378, 267] on link at bounding box center [380, 267] width 8 height 9
click at [378, 267] on p "全效抗氧修復面膜100ml" at bounding box center [349, 267] width 110 height 10
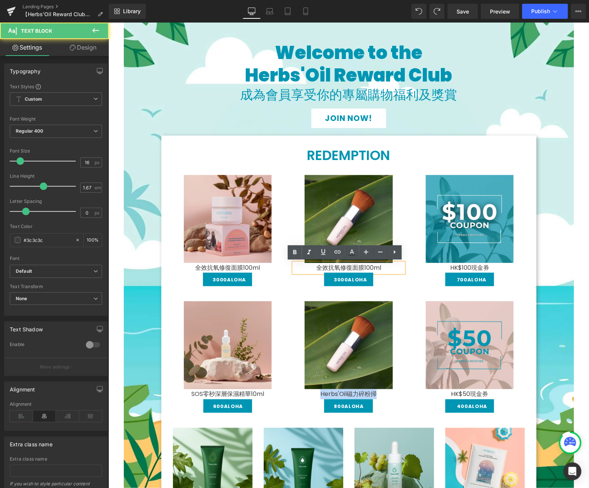
click at [378, 267] on p "全效抗氧修復面膜100ml" at bounding box center [349, 267] width 110 height 10
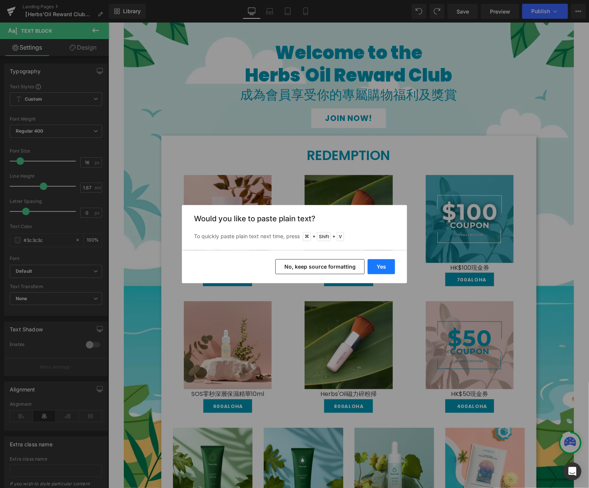
drag, startPoint x: 380, startPoint y: 268, endPoint x: 238, endPoint y: 257, distance: 142.7
click at [380, 268] on button "Yes" at bounding box center [381, 266] width 27 height 15
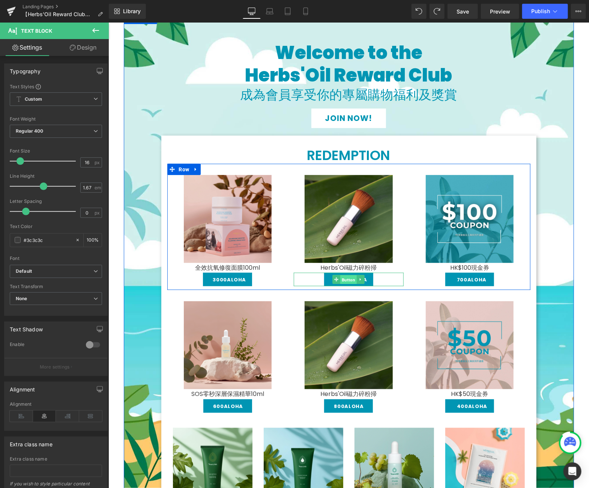
click at [343, 279] on span "Button" at bounding box center [348, 279] width 17 height 9
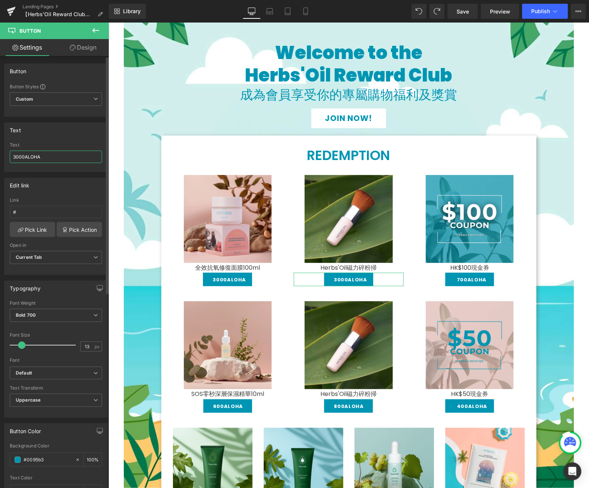
click at [17, 155] on input "3000ALOHA" at bounding box center [56, 157] width 92 height 12
type input "800ALOHA"
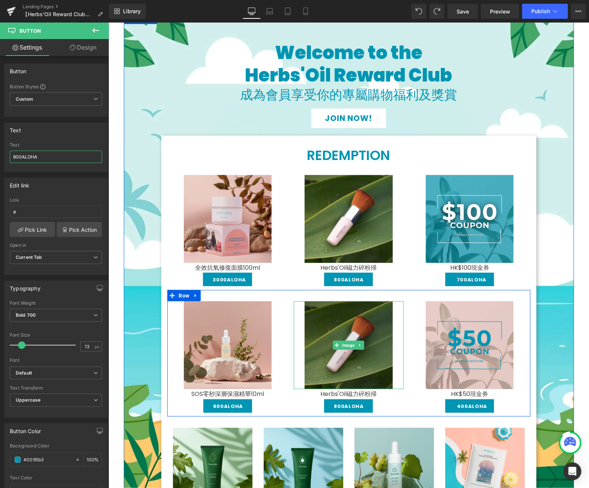
scroll to position [153, 0]
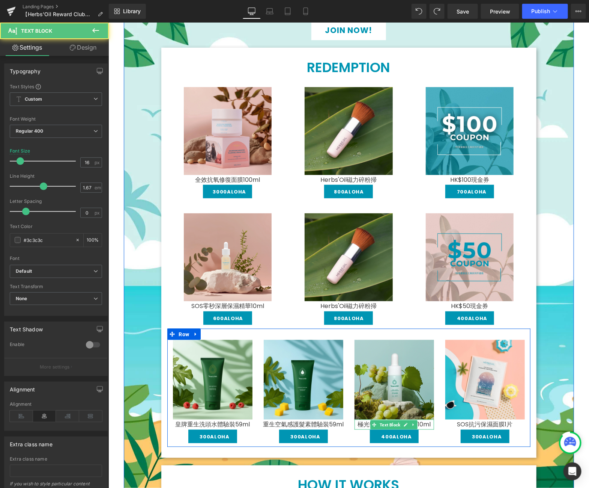
click at [426, 423] on span "極光營養護髮油體驗裝10ml" at bounding box center [393, 423] width 73 height 9
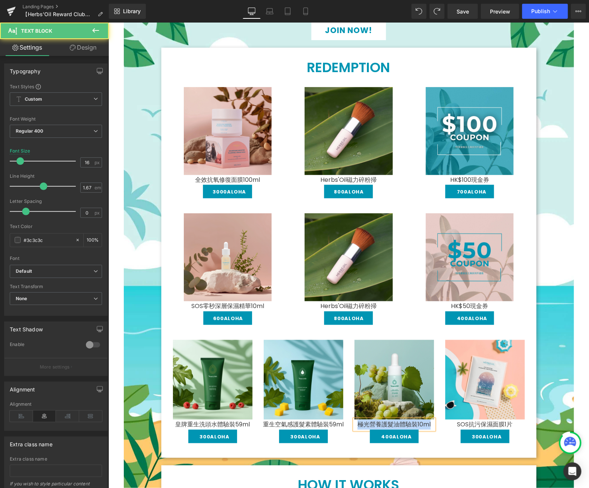
click at [426, 423] on span "極光營養護髮油體驗裝10ml" at bounding box center [393, 423] width 73 height 9
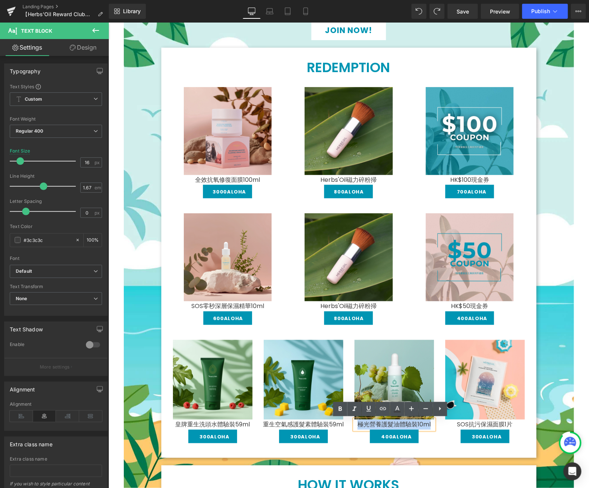
copy span "極光營養護髮油體驗裝10ml"
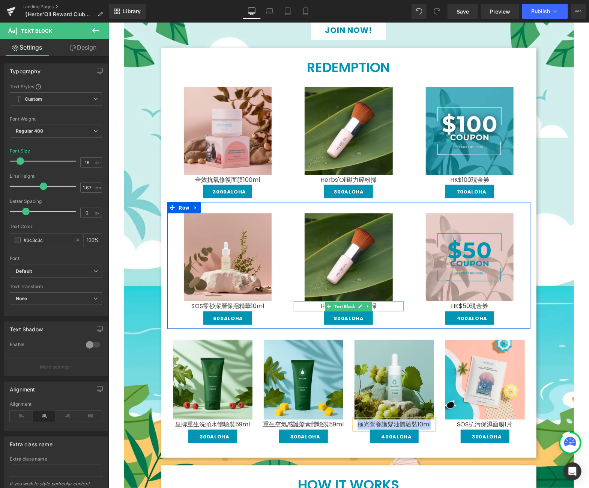
click at [374, 304] on p "Herbs'Oil磁力碎粉掃" at bounding box center [349, 306] width 110 height 10
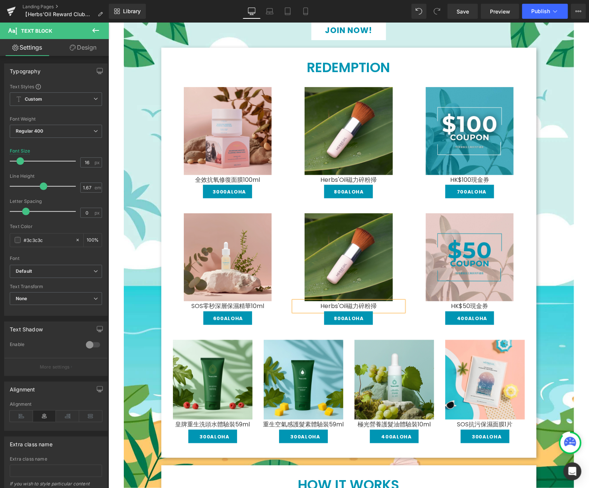
click at [374, 304] on p "Herbs'Oil磁力碎粉掃" at bounding box center [349, 306] width 110 height 10
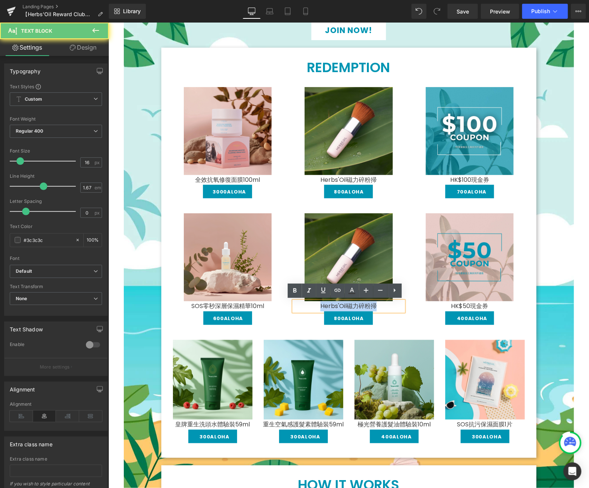
click at [374, 304] on p "Herbs'Oil磁力碎粉掃" at bounding box center [349, 306] width 110 height 10
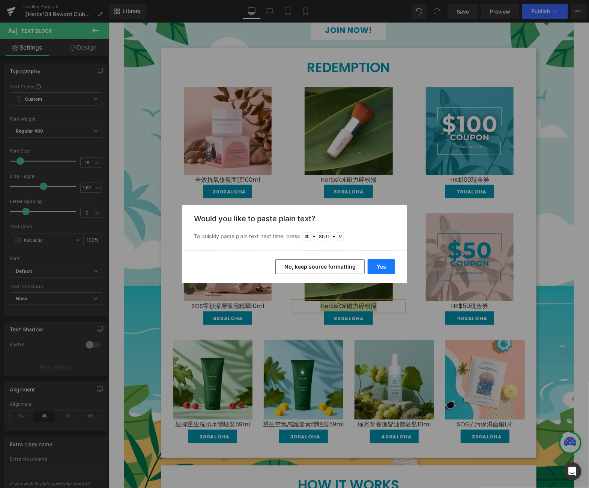
drag, startPoint x: 382, startPoint y: 263, endPoint x: 275, endPoint y: 272, distance: 107.4
click at [382, 263] on button "Yes" at bounding box center [381, 266] width 27 height 15
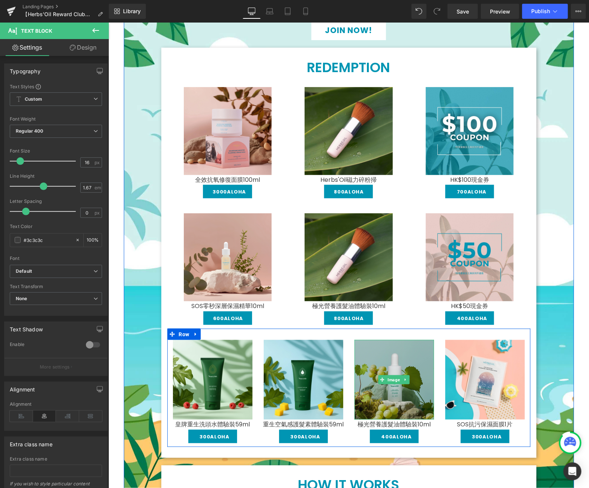
click at [393, 355] on img at bounding box center [394, 379] width 80 height 80
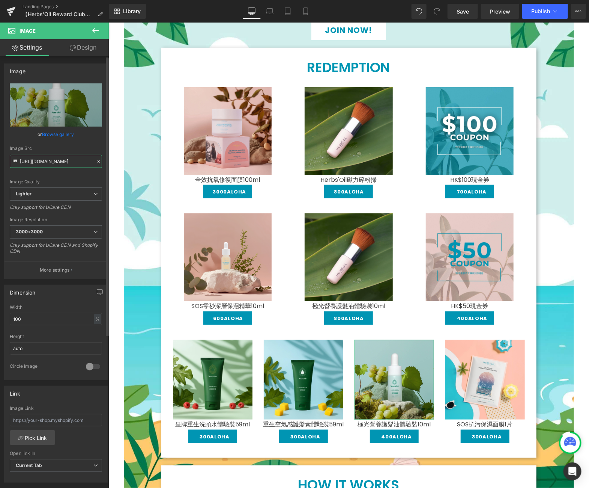
click at [49, 160] on input "https://ucarecdn.com/0ec403d6-f721-4deb-acd9-2a2ffd07b0bf/-/format/auto/-/previ…" at bounding box center [56, 161] width 92 height 13
click at [50, 160] on input "https://ucarecdn.com/0ec403d6-f721-4deb-acd9-2a2ffd07b0bf/-/format/auto/-/previ…" at bounding box center [56, 161] width 92 height 13
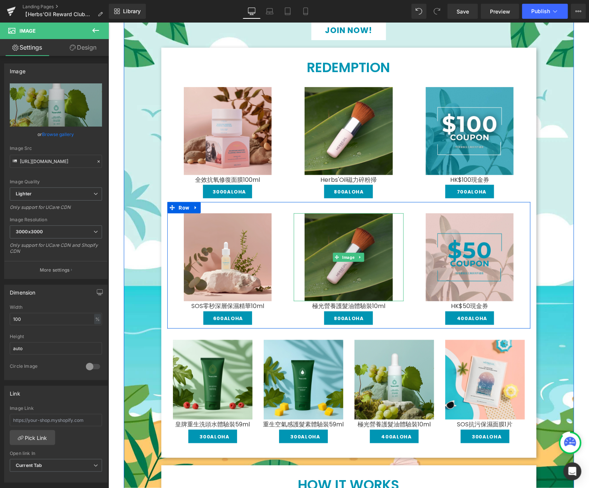
click at [367, 233] on img at bounding box center [348, 257] width 88 height 88
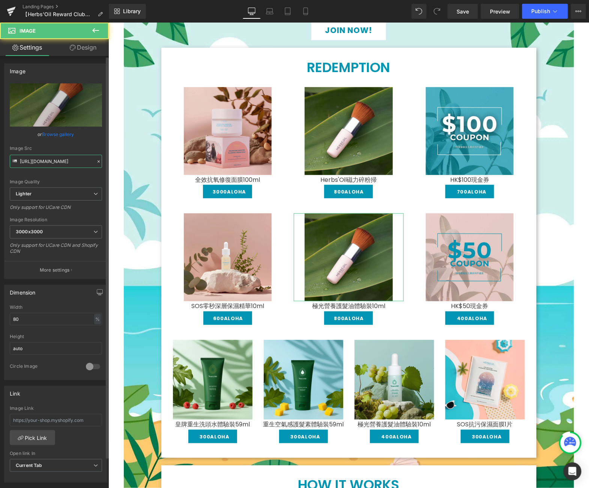
click at [36, 157] on input "https://ucarecdn.com/ed3e12c0-de2a-47fc-8a1a-d5918b413a18/-/format/auto/-/previ…" at bounding box center [56, 161] width 92 height 13
paste input "0ec403d6-f721-4deb-acd9-2a2ffd07b0bf/-/format/auto/-/preview/3000x3000/-/qualit…"
type input "https://ucarecdn.com/0ec403d6-f721-4deb-acd9-2a2ffd07b0bf/-/format/auto/-/previ…"
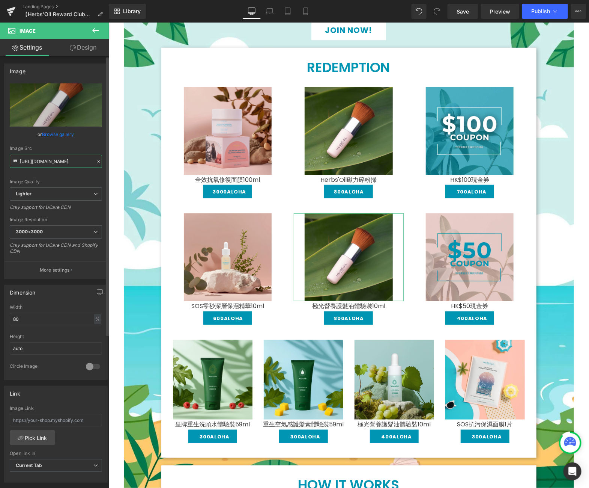
scroll to position [0, 358]
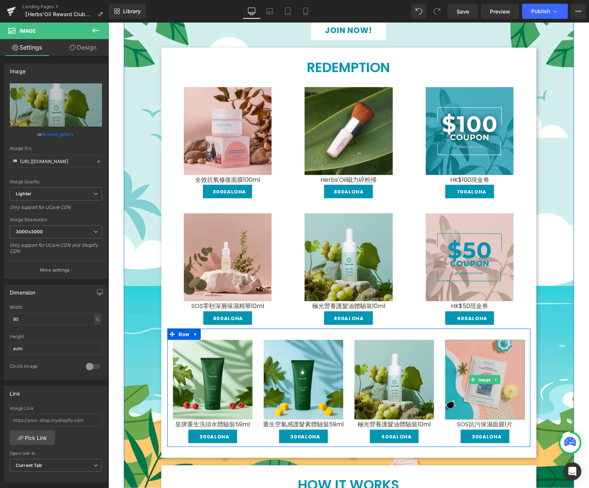
click at [473, 367] on img at bounding box center [485, 379] width 80 height 80
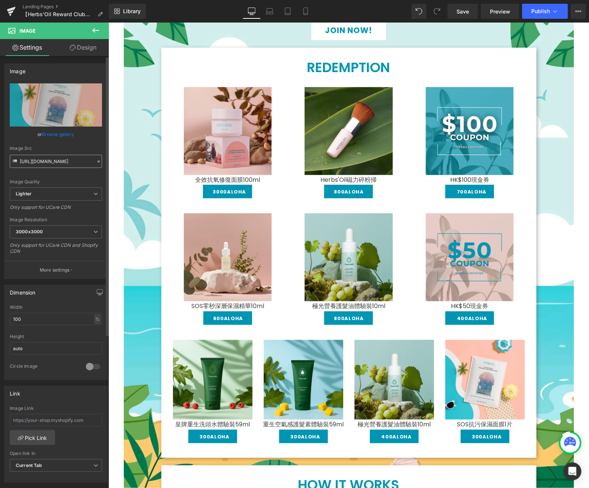
click at [63, 166] on div "https://ucarecdn.com/f75193d2-a4f7-4a8c-87f4-9b9289757e84/-/format/auto/-/previ…" at bounding box center [56, 180] width 103 height 195
click at [69, 163] on input "https://ucarecdn.com/f75193d2-a4f7-4a8c-87f4-9b9289757e84/-/format/auto/-/previ…" at bounding box center [56, 161] width 92 height 13
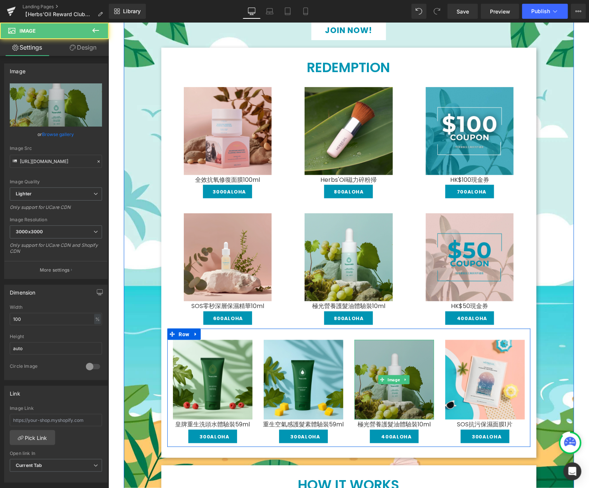
click at [381, 355] on img at bounding box center [394, 379] width 80 height 80
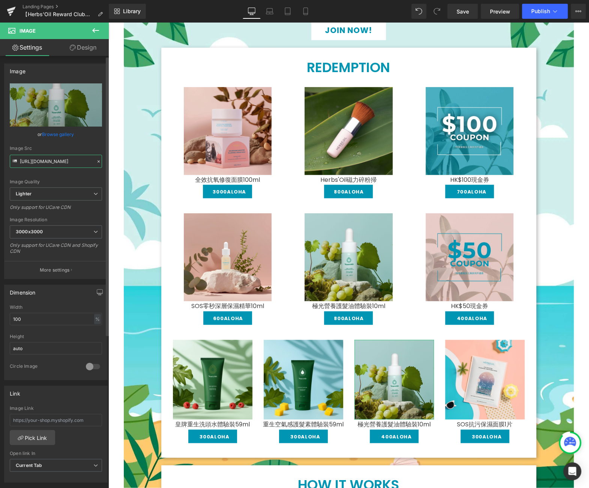
click at [56, 163] on input "https://ucarecdn.com/0ec403d6-f721-4deb-acd9-2a2ffd07b0bf/-/format/auto/-/previ…" at bounding box center [56, 161] width 92 height 13
paste input "f75193d2-a4f7-4a8c-87f4-9b9289757e84/-/format/auto/-/preview/3000x3000/-/qualit…"
type input "https://ucarecdn.com/f75193d2-a4f7-4a8c-87f4-9b9289757e84/-/format/auto/-/previ…"
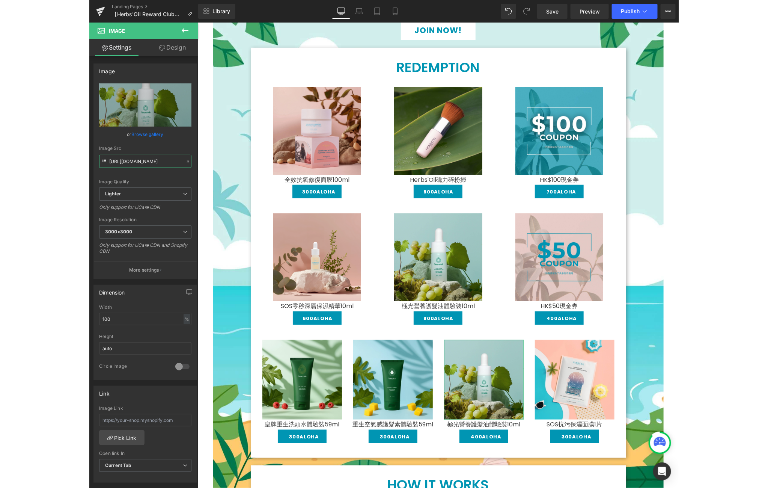
scroll to position [0, 301]
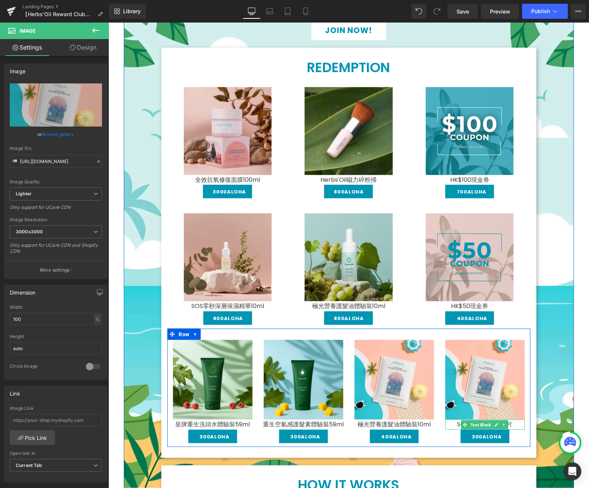
click at [510, 423] on p "SOS抗污保濕面膜1片" at bounding box center [485, 424] width 80 height 10
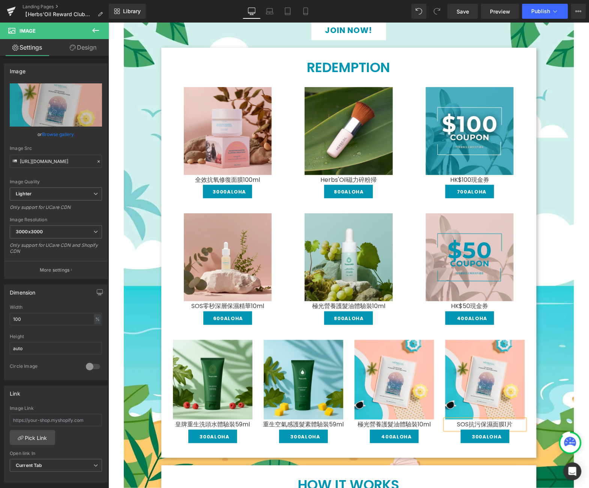
click at [510, 423] on p "SOS抗污保濕面膜1片" at bounding box center [485, 424] width 80 height 10
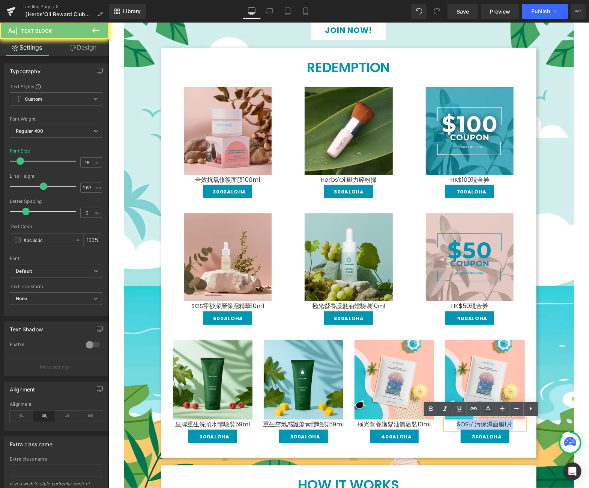
click at [510, 423] on p "SOS抗污保濕面膜1片" at bounding box center [485, 424] width 80 height 10
copy p "SOS抗污保濕面膜1片"
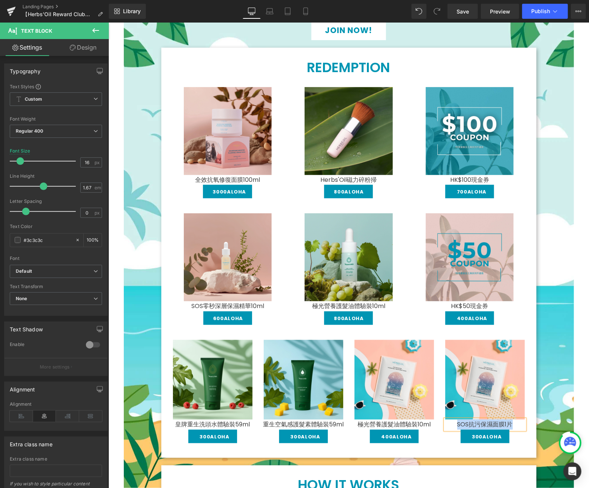
click at [425, 422] on span "極光營養護髮油體驗裝10ml" at bounding box center [393, 423] width 73 height 9
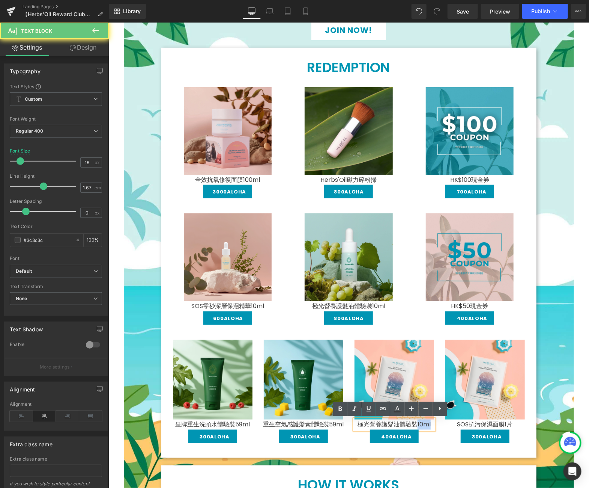
click at [425, 422] on span "極光營養護髮油體驗裝10ml" at bounding box center [393, 423] width 73 height 9
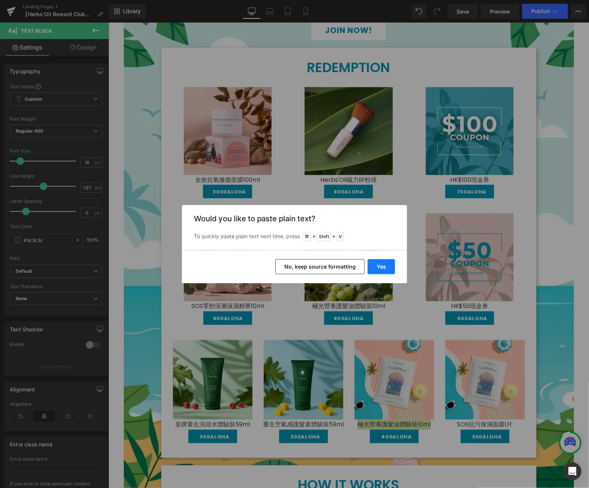
click at [383, 269] on button "Yes" at bounding box center [381, 266] width 27 height 15
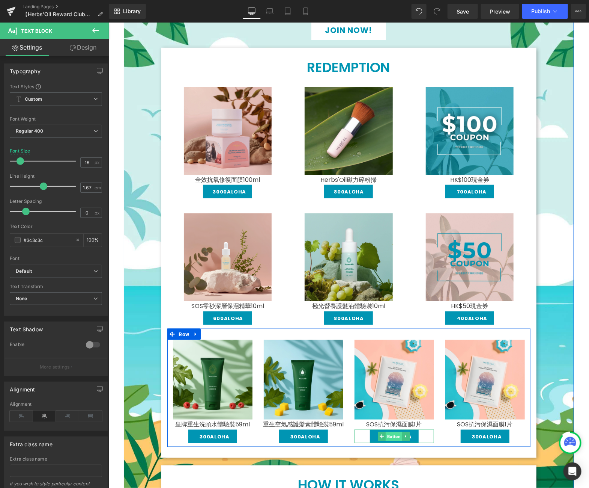
click at [391, 433] on span "Button" at bounding box center [394, 435] width 17 height 9
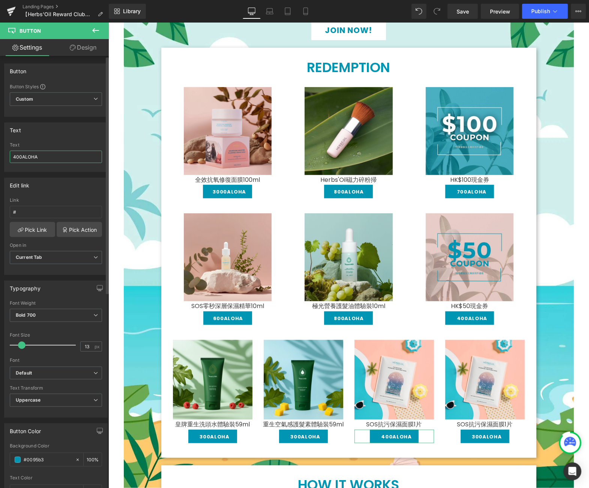
click at [14, 158] on input "400ALOHA" at bounding box center [56, 157] width 92 height 12
type input "300ALOHA"
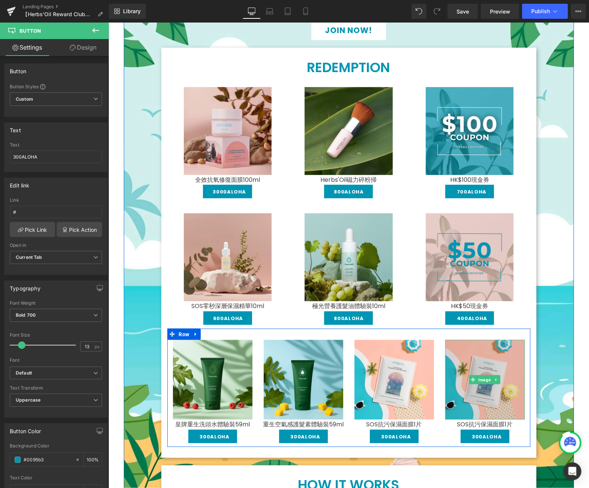
click at [487, 358] on img at bounding box center [485, 379] width 80 height 80
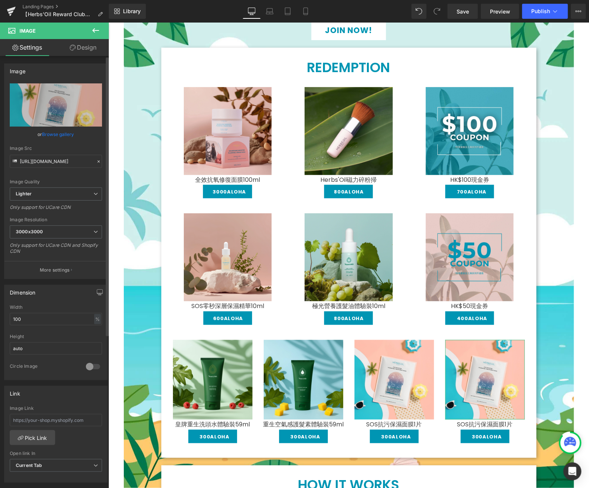
click at [69, 140] on link "Browse gallery" at bounding box center [58, 134] width 32 height 13
click at [68, 0] on div "Button You are previewing how the will restyle your page. You can not edit Elem…" at bounding box center [294, 0] width 589 height 0
click at [68, 132] on link "Browse gallery" at bounding box center [58, 134] width 32 height 13
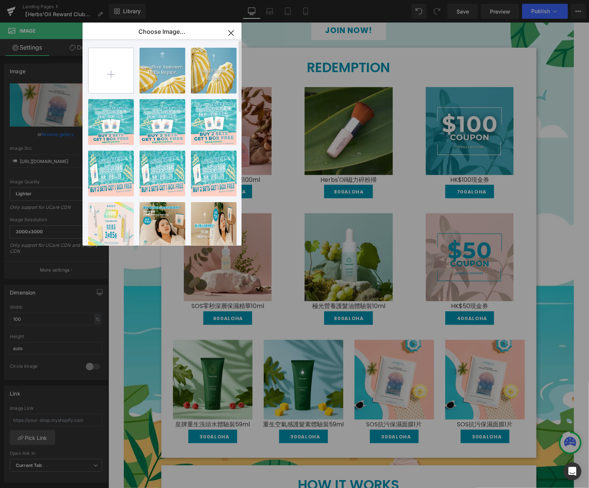
click at [104, 71] on input "file" at bounding box center [111, 70] width 45 height 45
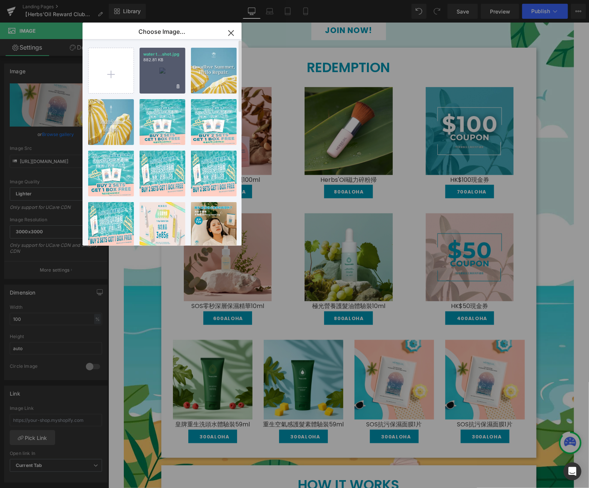
click at [156, 63] on div "water t...shot.jpg 882.81 KB" at bounding box center [163, 71] width 46 height 46
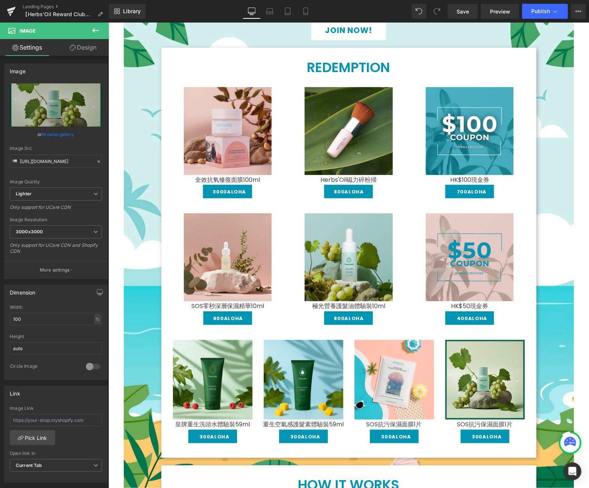
click at [67, 136] on link "Browse gallery" at bounding box center [58, 134] width 32 height 13
click at [71, 140] on link "Browse gallery" at bounding box center [58, 134] width 32 height 13
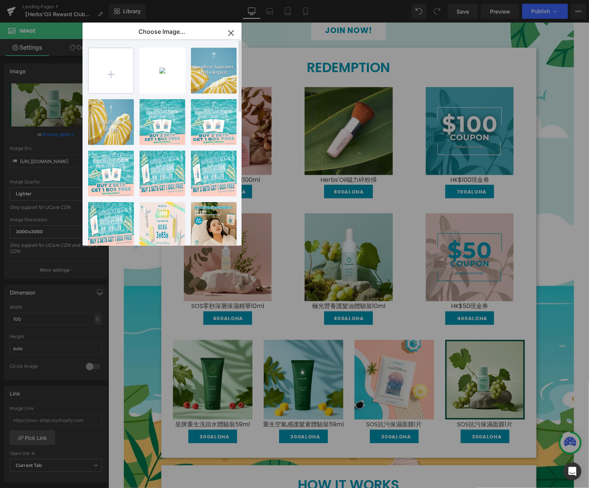
click at [103, 69] on input "file" at bounding box center [111, 70] width 45 height 45
type input "C:\fakepath\water treatment ts_product shot_1080x1080.jpg"
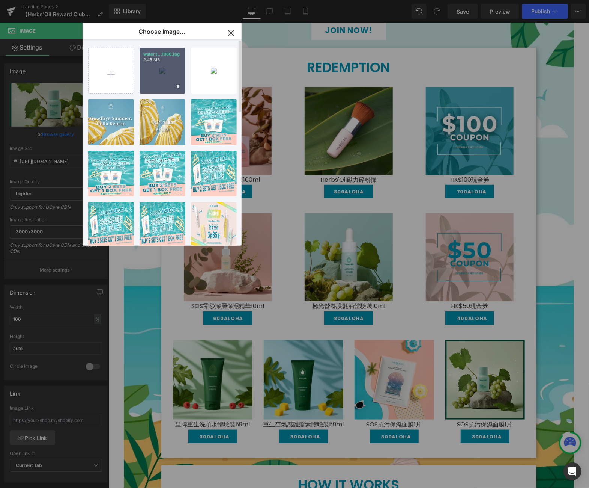
click at [167, 71] on div "water t...1080.jpg 2.45 MB" at bounding box center [163, 71] width 46 height 46
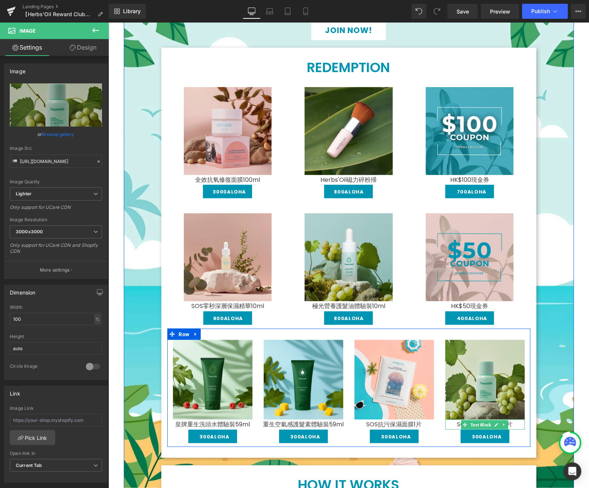
click at [506, 423] on p "SOS抗污保濕面膜1片" at bounding box center [485, 424] width 80 height 10
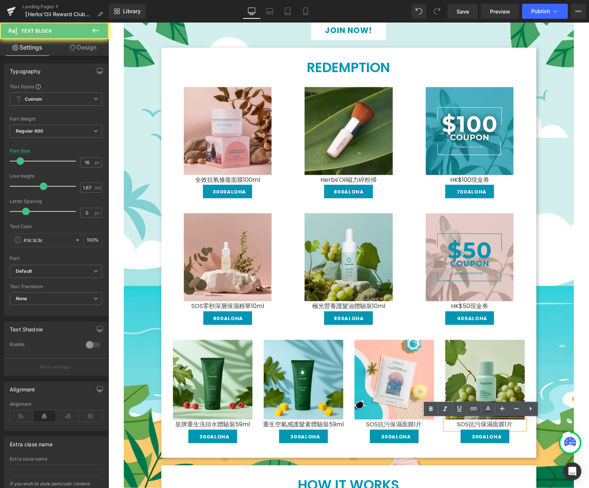
click at [506, 423] on p "SOS抗污保濕面膜1片" at bounding box center [485, 424] width 80 height 10
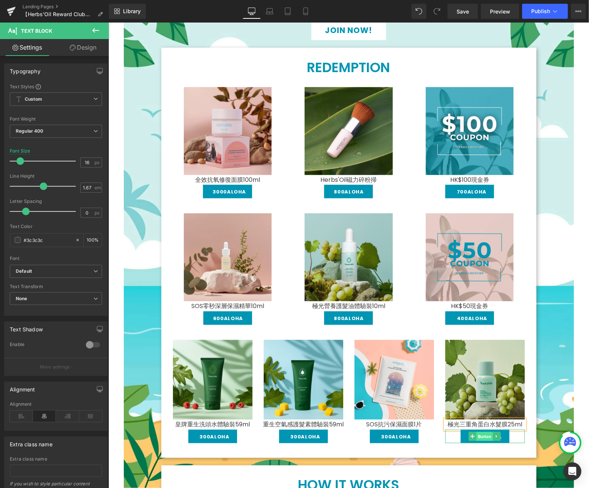
click at [477, 435] on span "Button" at bounding box center [485, 435] width 17 height 9
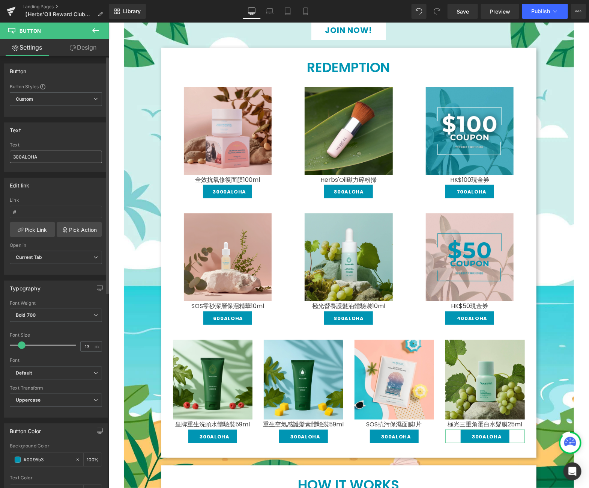
click at [17, 156] on input "300ALOHA" at bounding box center [56, 157] width 92 height 12
type input "250ALOHA"
click at [463, 10] on span "Save" at bounding box center [463, 12] width 12 height 8
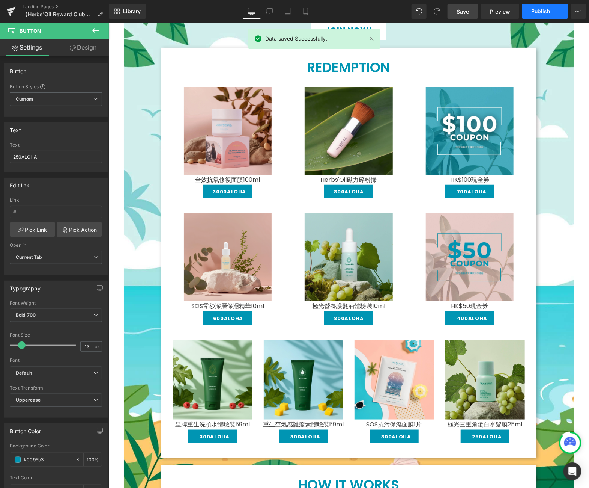
click at [549, 8] on span "Publish" at bounding box center [541, 11] width 19 height 6
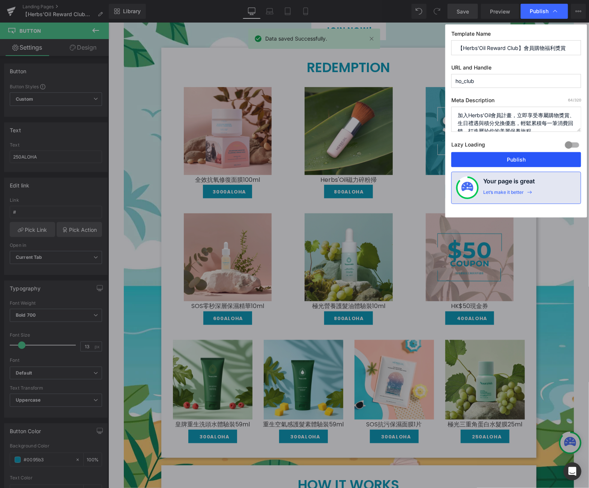
click at [520, 159] on button "Publish" at bounding box center [517, 159] width 130 height 15
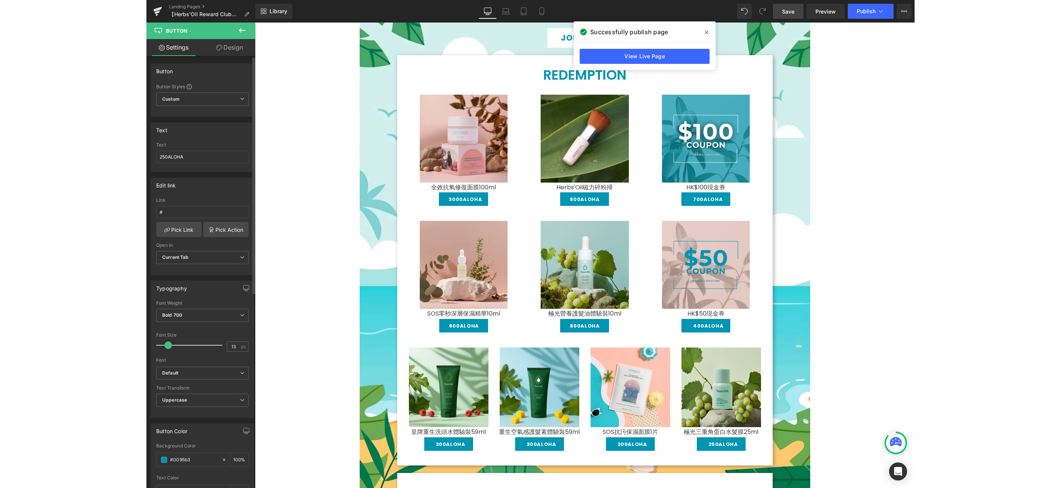
scroll to position [160, 0]
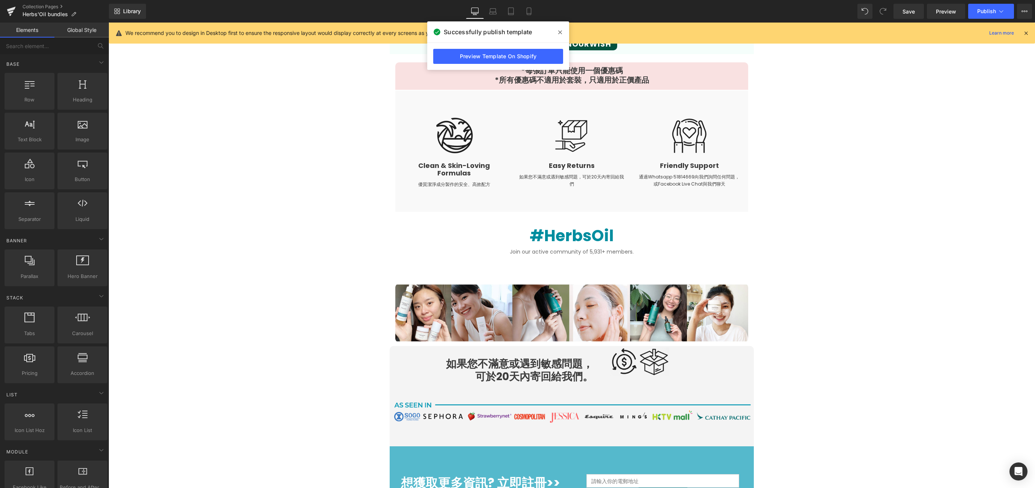
scroll to position [1371, 0]
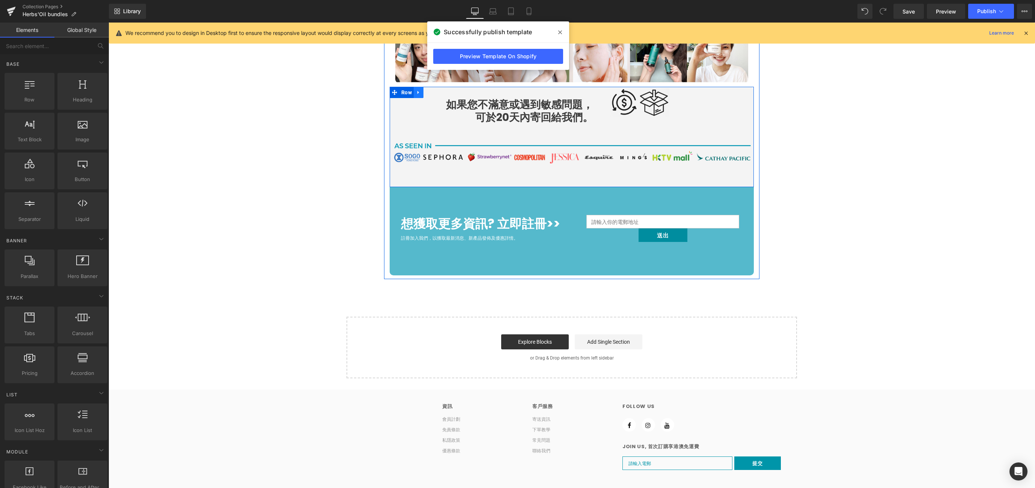
click at [416, 90] on icon at bounding box center [418, 93] width 5 height 6
click at [435, 90] on icon at bounding box center [437, 92] width 5 height 5
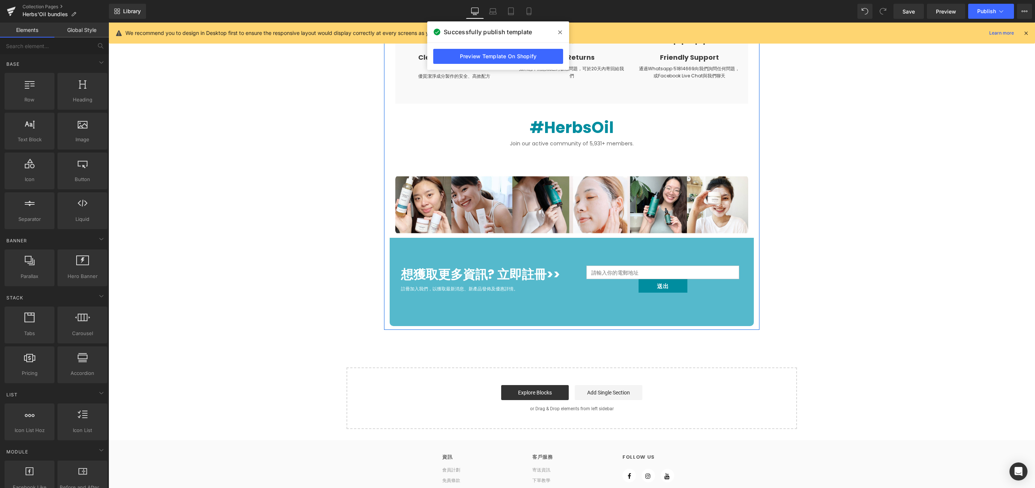
scroll to position [1119, 0]
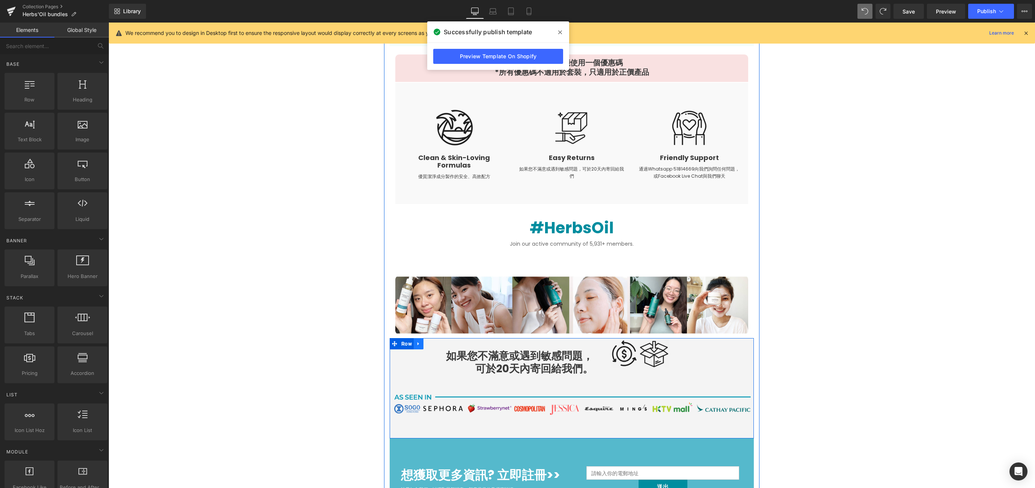
click at [416, 338] on link at bounding box center [419, 343] width 10 height 11
click at [417, 338] on link at bounding box center [419, 343] width 10 height 11
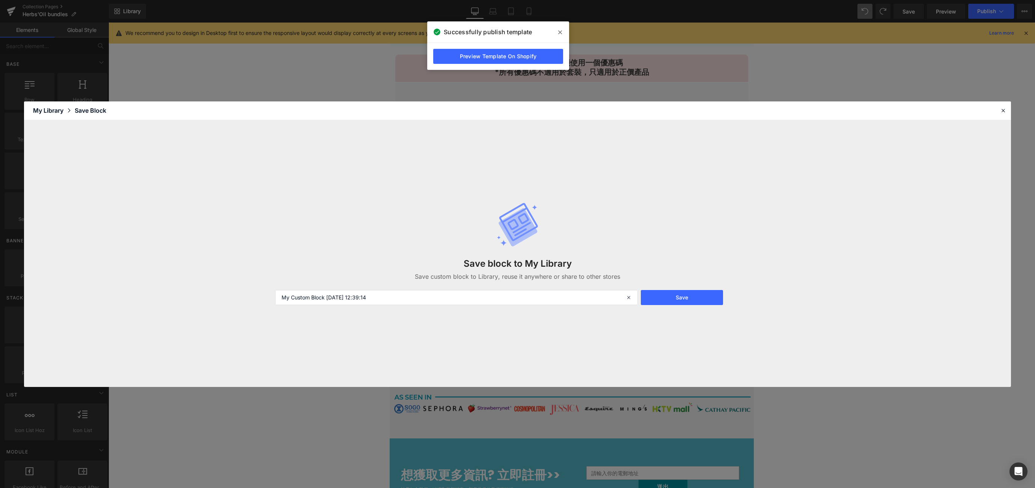
click at [413, 338] on div "Save block to My Library Save custom block to Library, reuse it anywhere or sha…" at bounding box center [517, 253] width 987 height 267
click at [405, 292] on input "My Custom Block 2025-09-01 12:39:14" at bounding box center [456, 297] width 363 height 15
type input "炊"
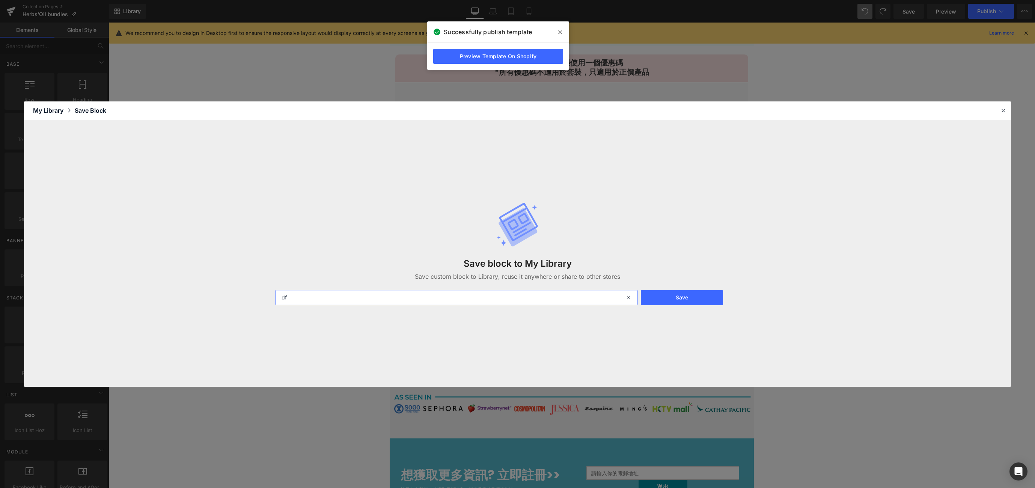
type input "d"
type input "footer"
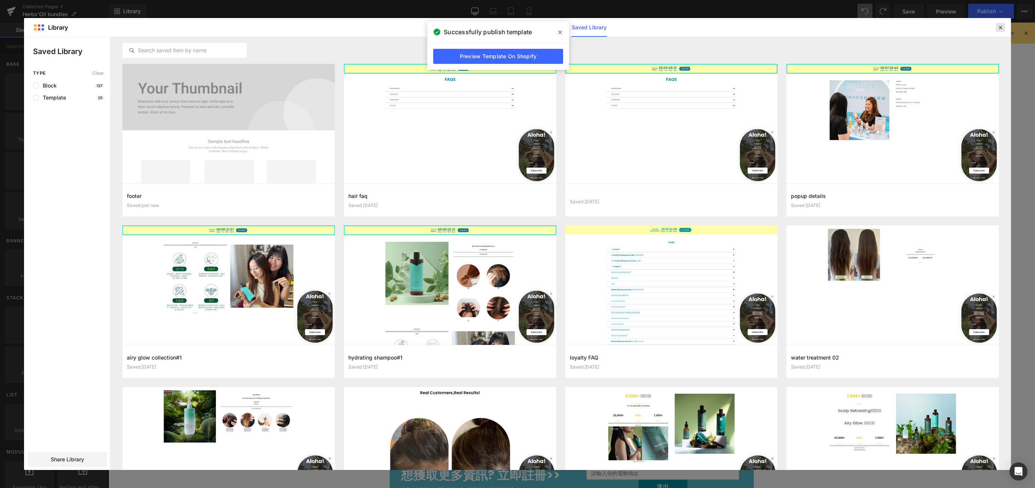
click at [589, 27] on icon at bounding box center [1000, 27] width 7 height 7
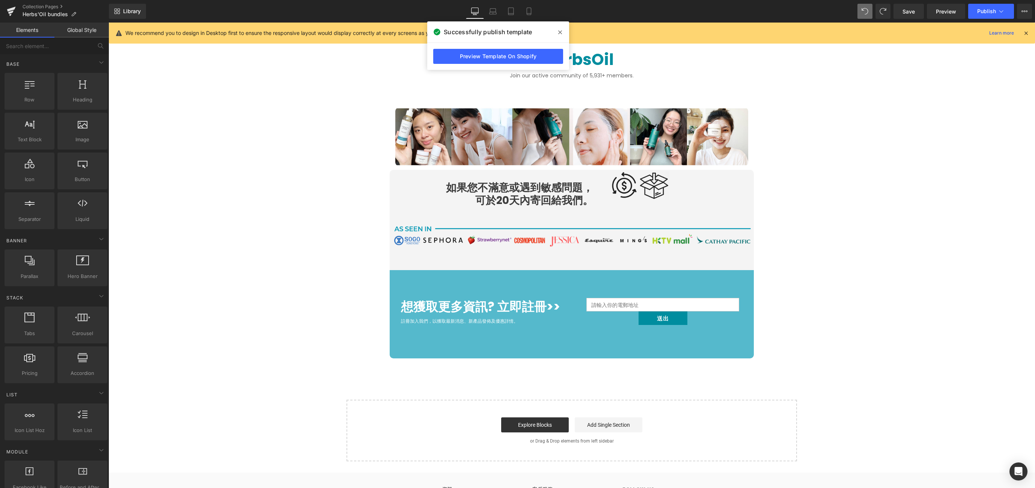
scroll to position [1307, 0]
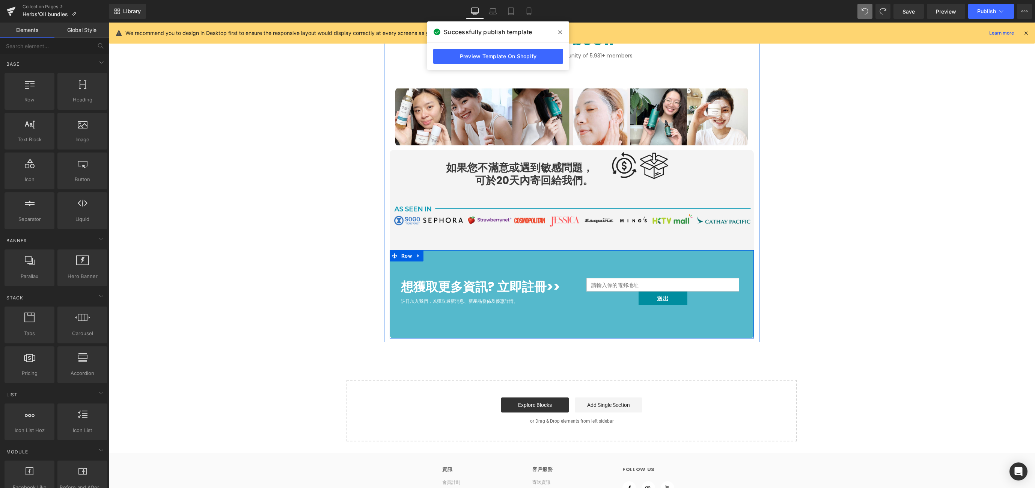
click at [417, 254] on icon at bounding box center [418, 255] width 2 height 3
click at [416, 250] on link at bounding box center [419, 255] width 10 height 11
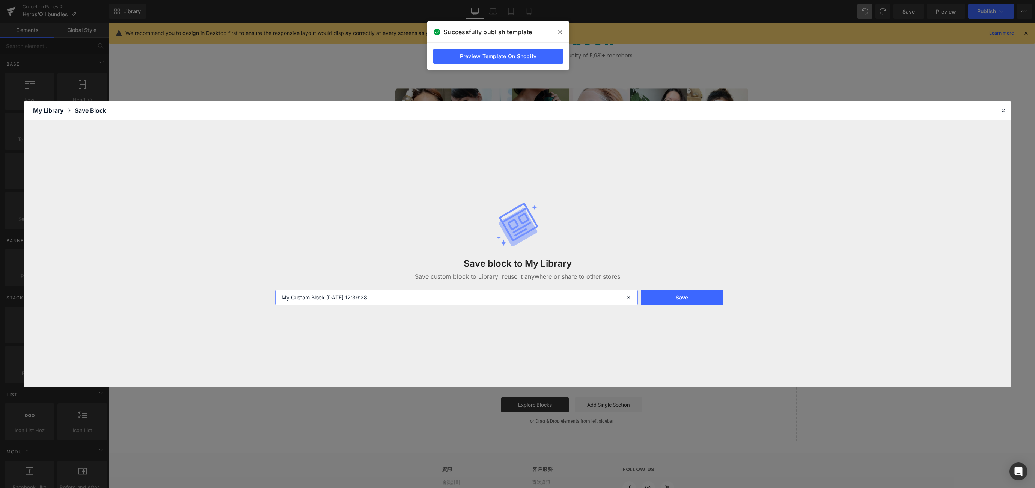
click at [511, 290] on input "My Custom Block 2025-09-01 12:39:28" at bounding box center [456, 297] width 363 height 15
click at [511, 298] on input "My Custom Block 2025-09-01 12:39:28" at bounding box center [456, 297] width 363 height 15
type input "old footer 02"
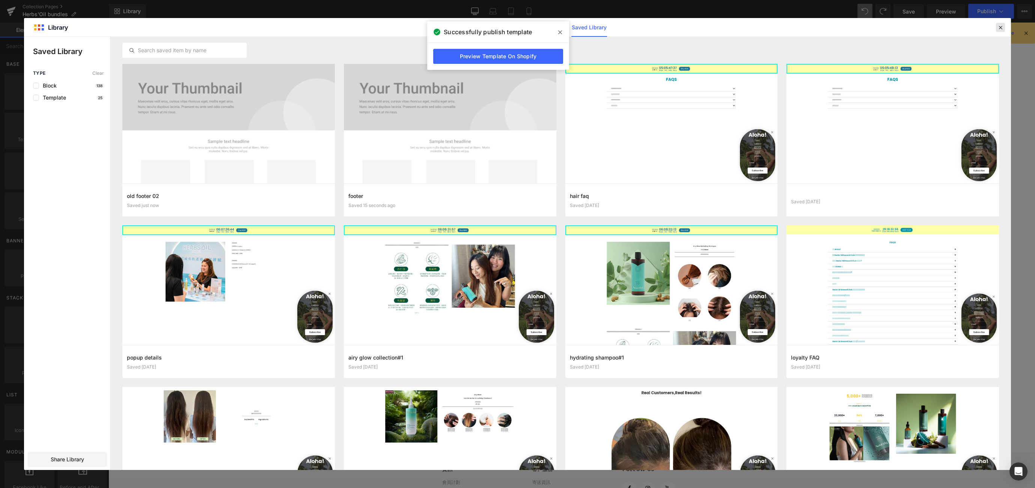
click at [589, 24] on icon at bounding box center [1000, 27] width 7 height 7
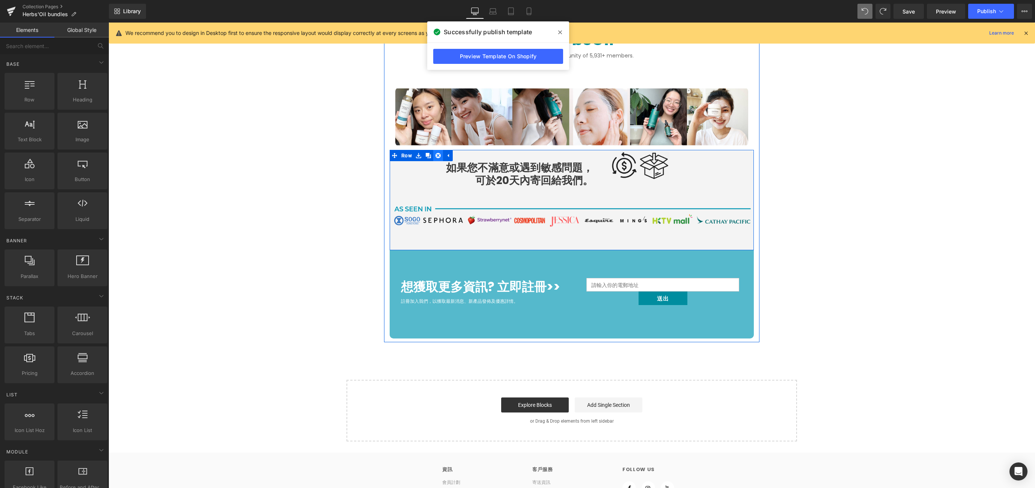
click at [435, 153] on icon at bounding box center [437, 155] width 5 height 5
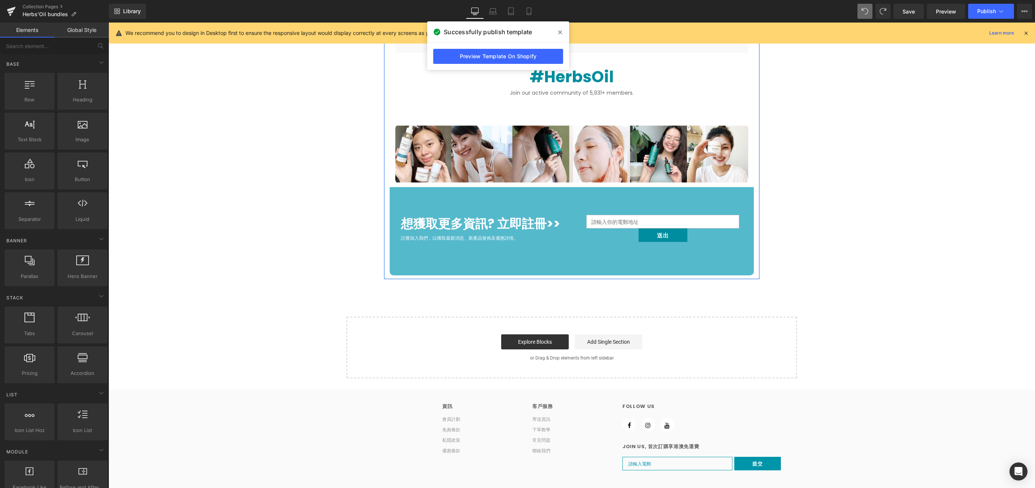
scroll to position [1267, 0]
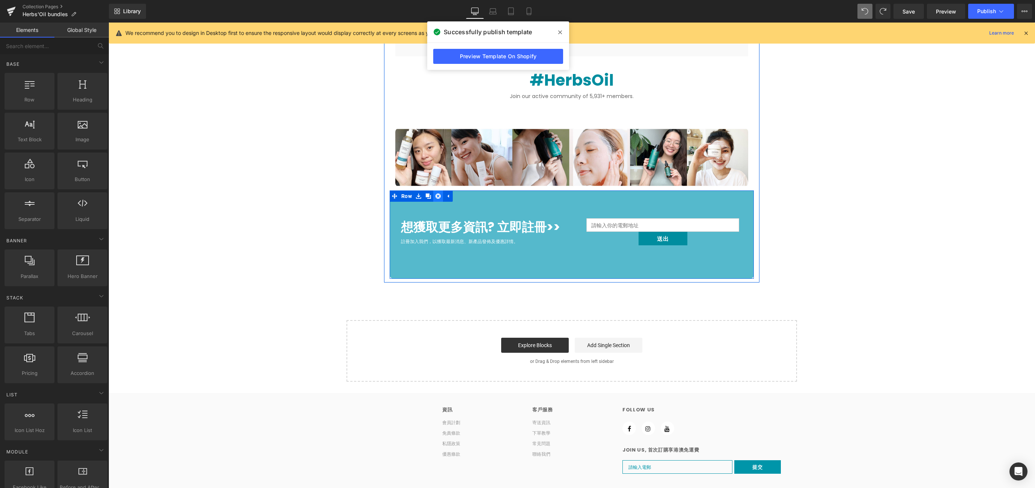
click at [435, 193] on icon at bounding box center [437, 195] width 5 height 5
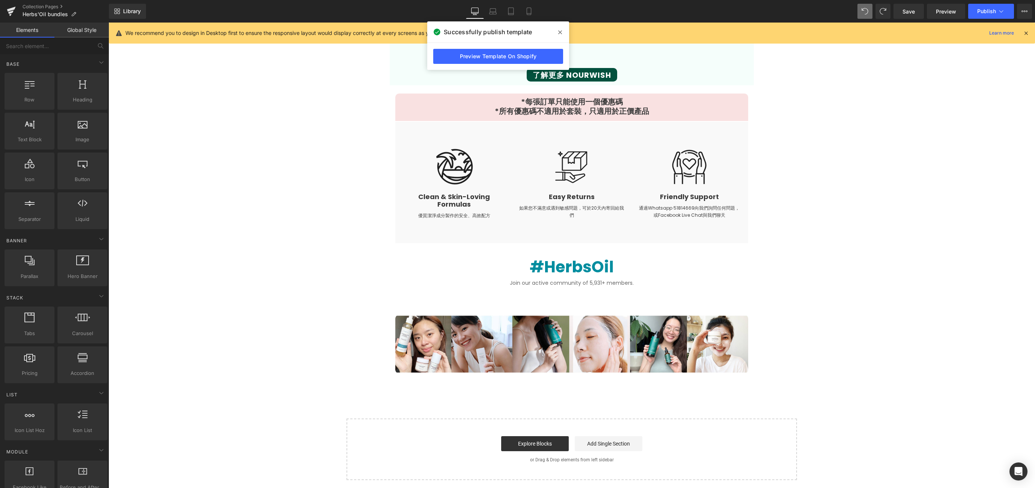
scroll to position [987, 0]
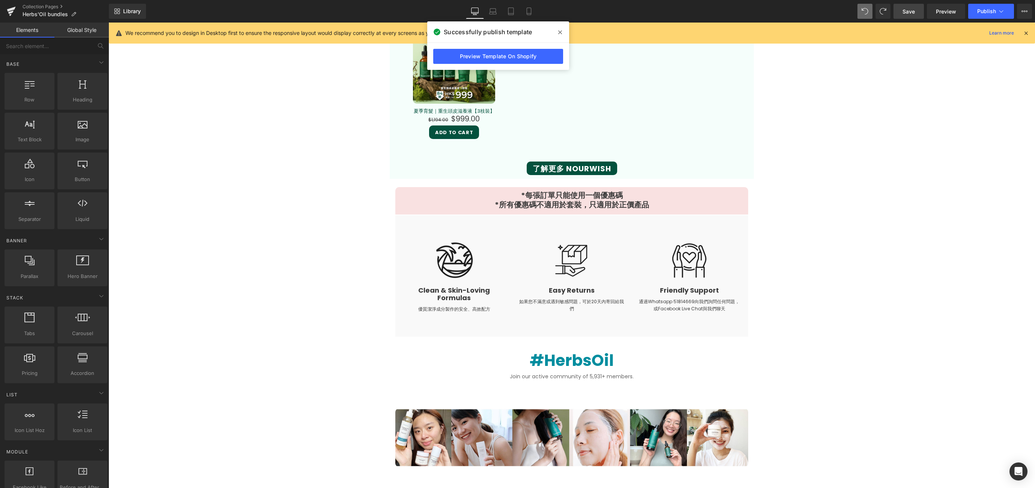
click at [589, 15] on link "Save" at bounding box center [908, 11] width 30 height 15
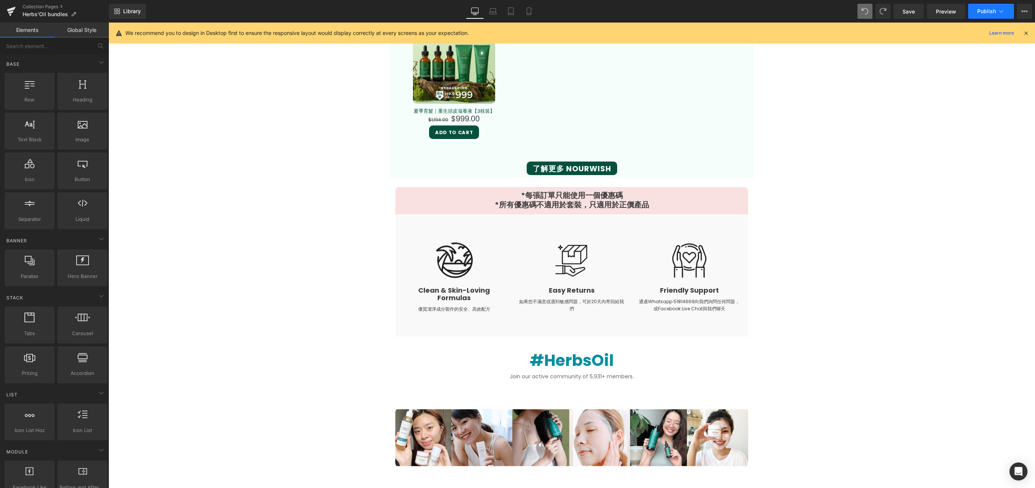
click at [589, 14] on span "Publish" at bounding box center [986, 11] width 19 height 6
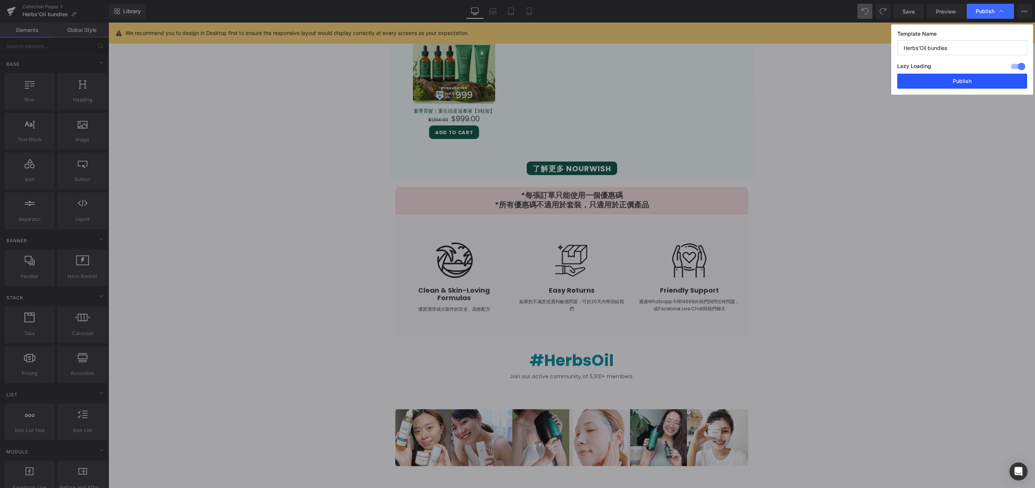
click at [589, 80] on button "Publish" at bounding box center [962, 81] width 130 height 15
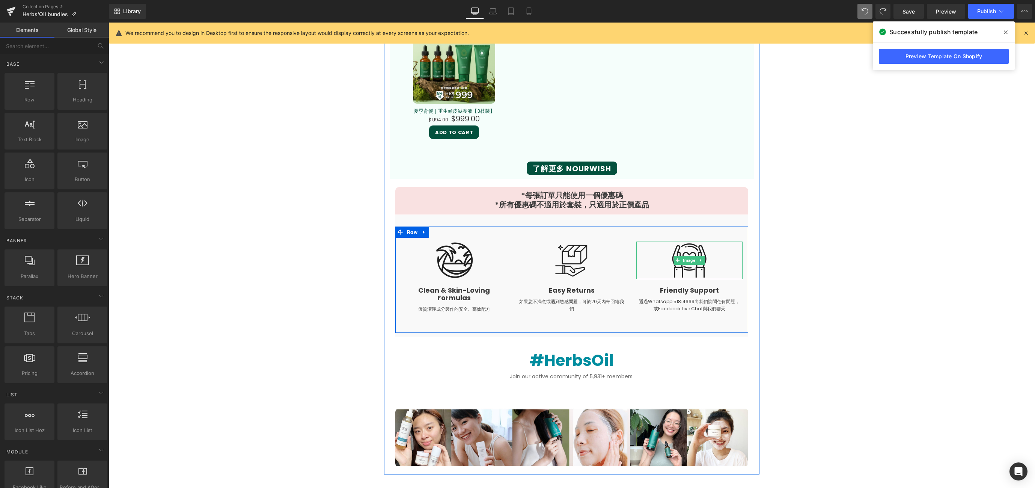
scroll to position [1008, 0]
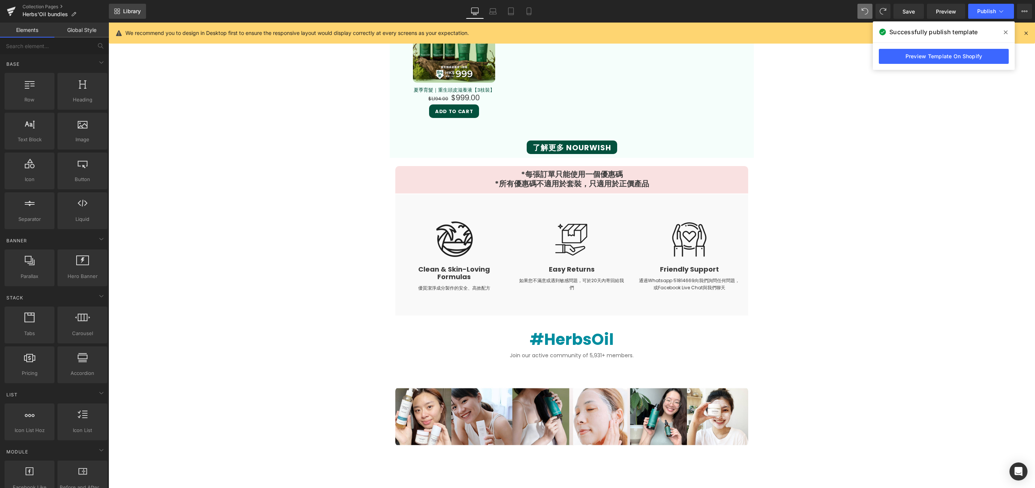
click at [124, 8] on span "Library" at bounding box center [132, 11] width 18 height 7
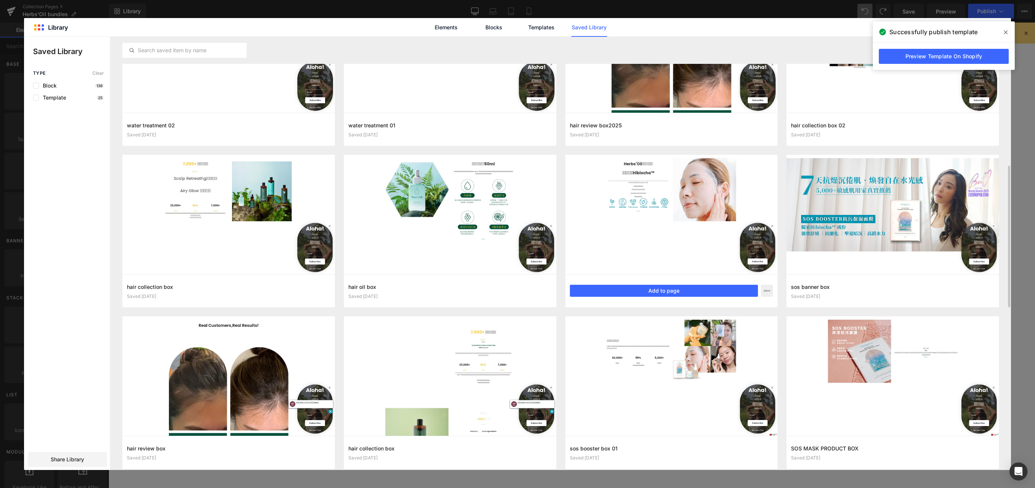
scroll to position [447, 0]
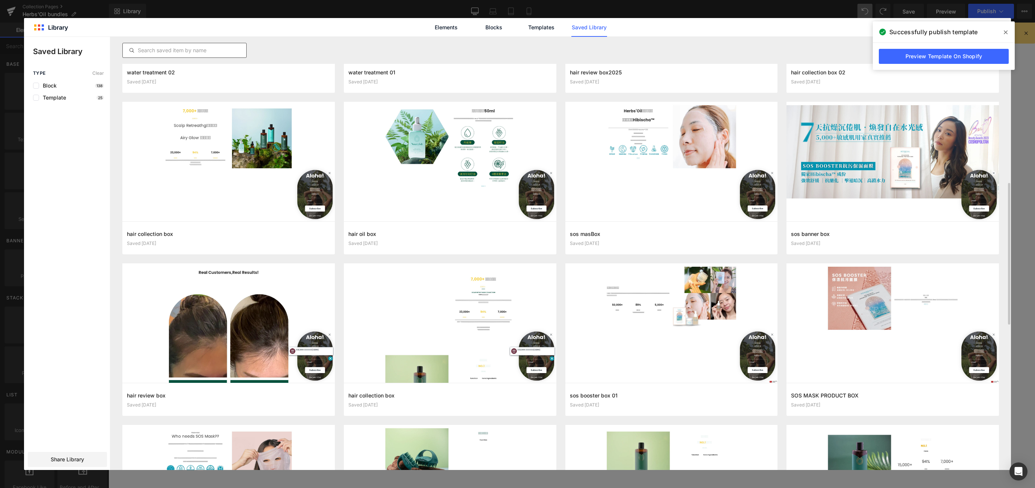
click at [166, 43] on div at bounding box center [184, 50] width 124 height 15
click at [167, 47] on input "text" at bounding box center [185, 50] width 124 height 9
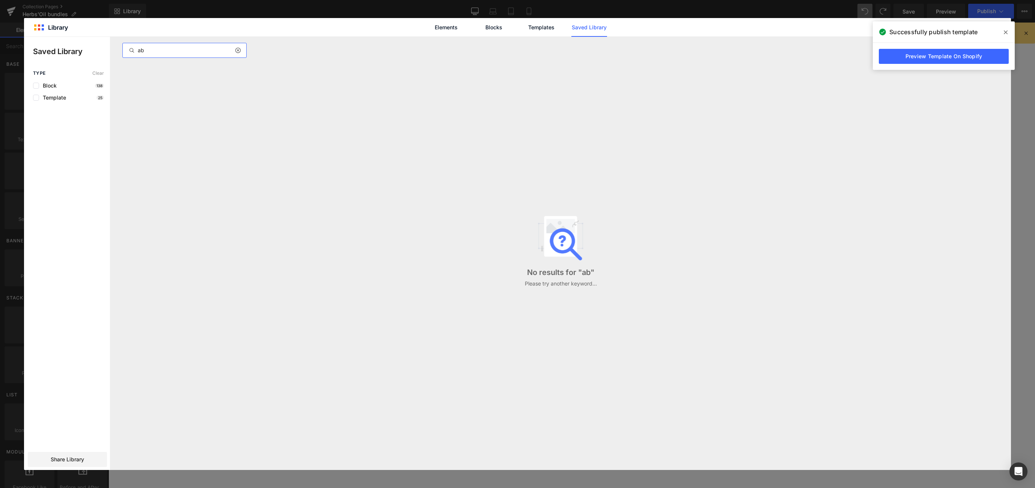
scroll to position [0, 0]
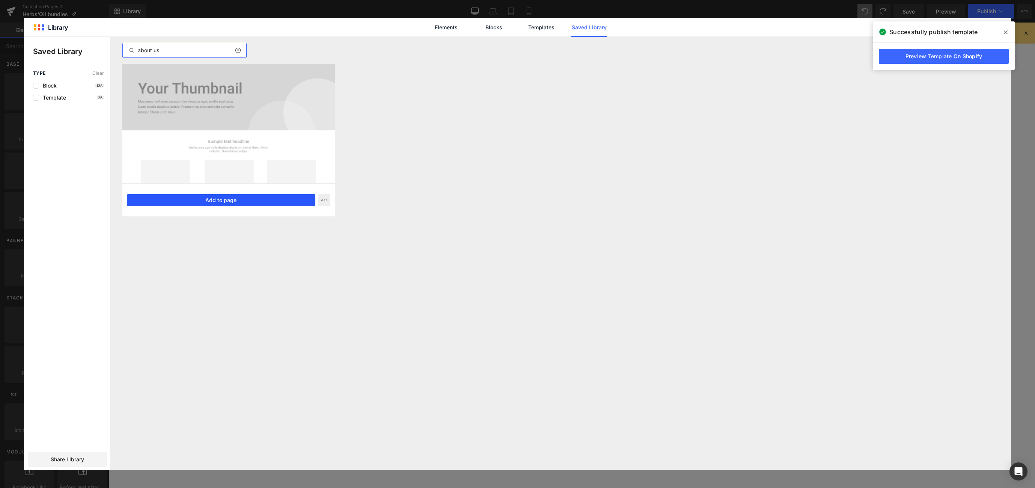
type input "about us"
drag, startPoint x: 265, startPoint y: 202, endPoint x: 153, endPoint y: 181, distance: 113.3
click at [265, 202] on button "Add to page" at bounding box center [221, 200] width 188 height 12
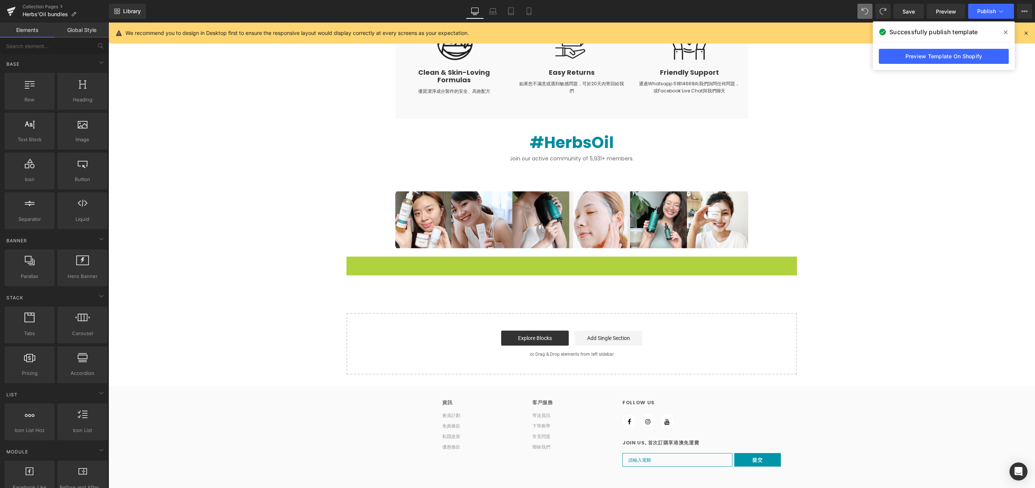
scroll to position [1201, 0]
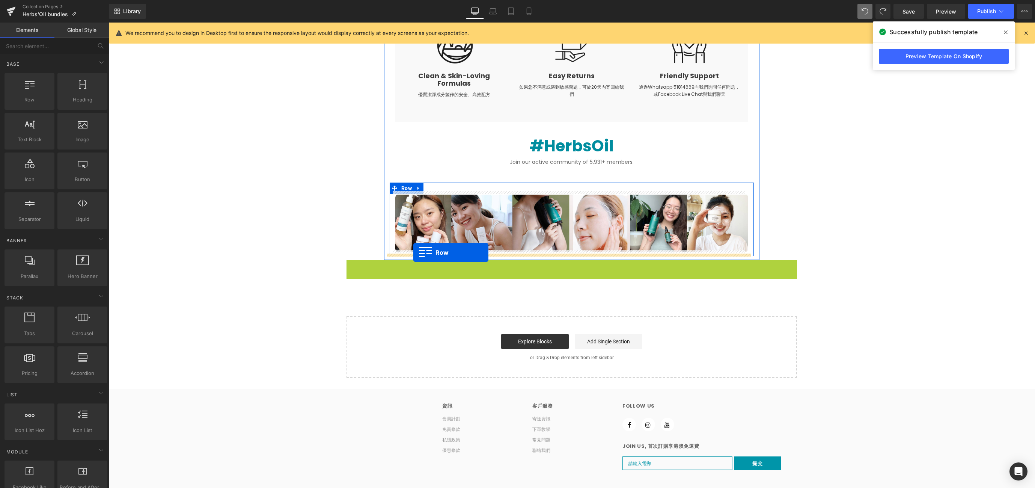
drag, startPoint x: 359, startPoint y: 116, endPoint x: 413, endPoint y: 252, distance: 146.6
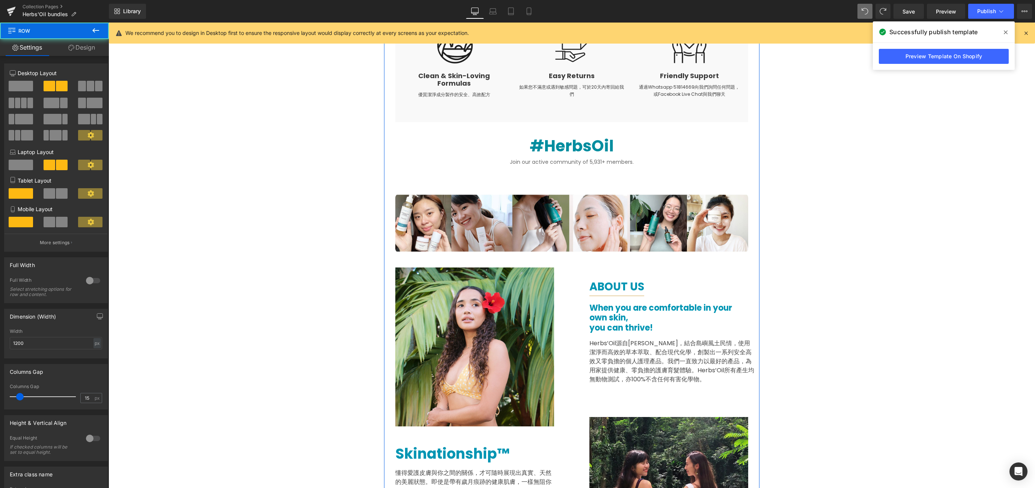
scroll to position [1347, 0]
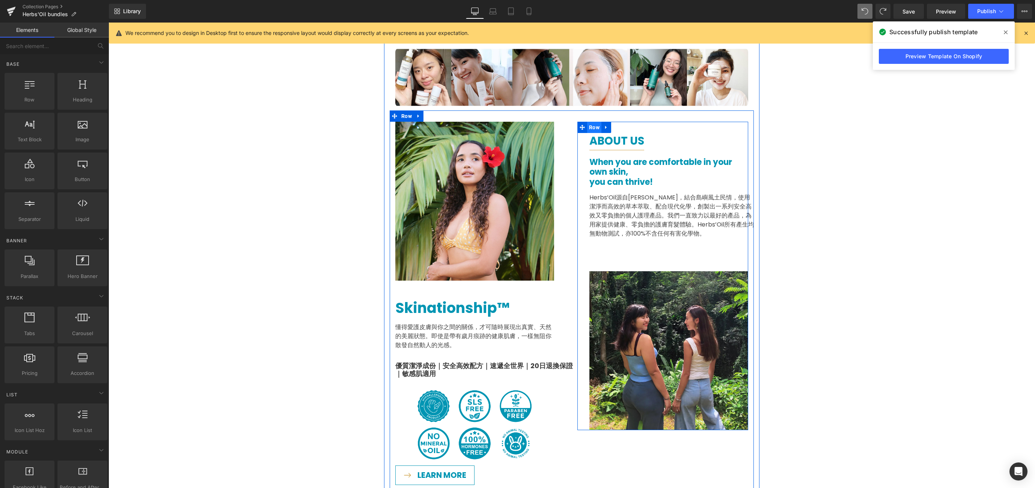
click at [587, 127] on span "Row" at bounding box center [594, 127] width 14 height 11
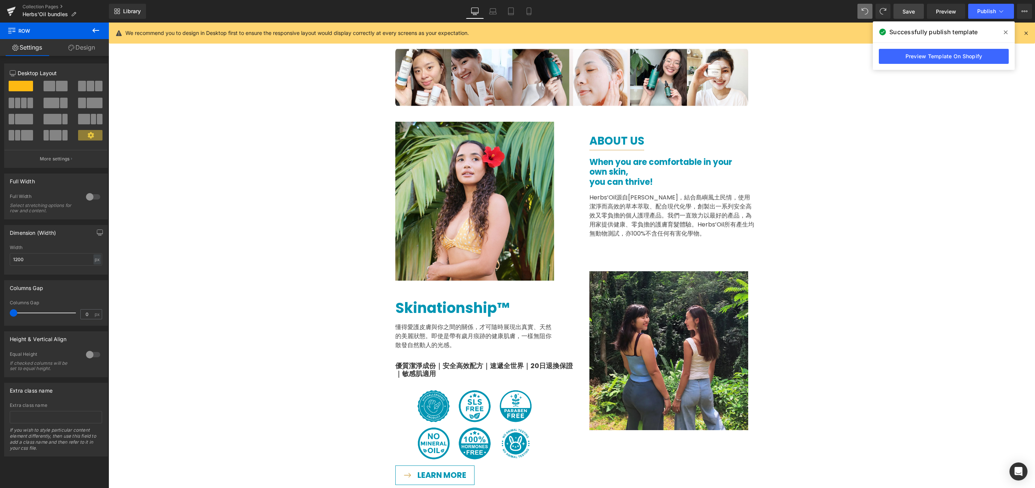
click at [589, 17] on link "Save" at bounding box center [908, 11] width 30 height 15
